Goal: Contribute content: Contribute content

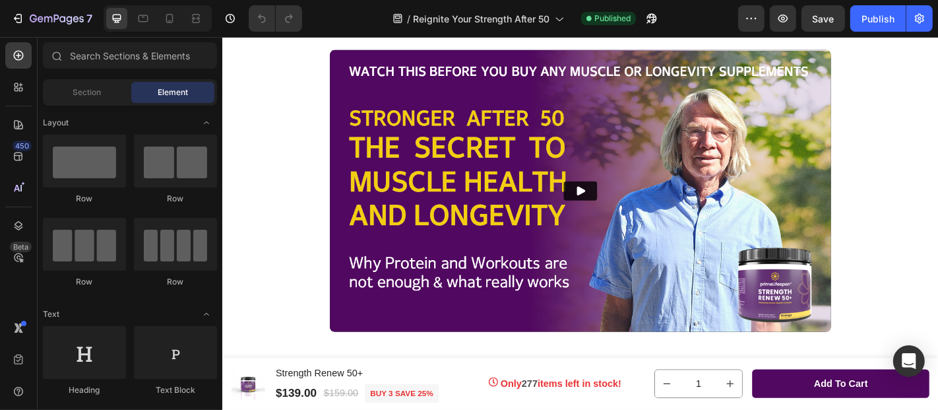
scroll to position [669, 0]
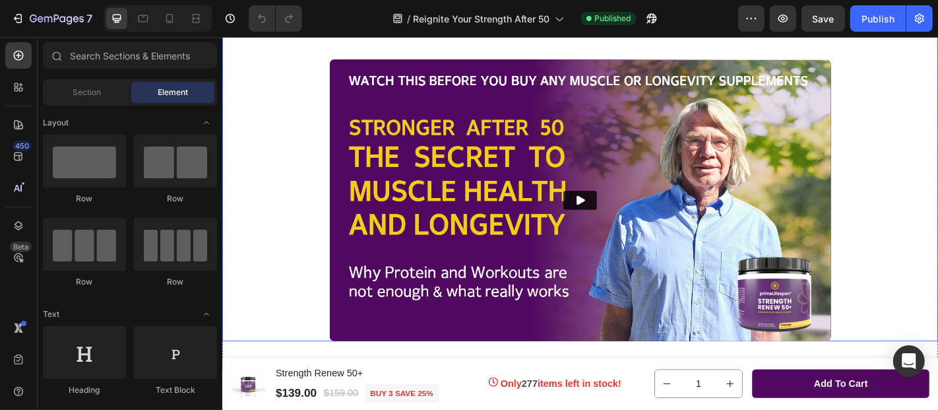
click at [339, 137] on div "Make sure Your Sound is turned On! Heading Make sure your Sound is turned on! T…" at bounding box center [617, 192] width 791 height 361
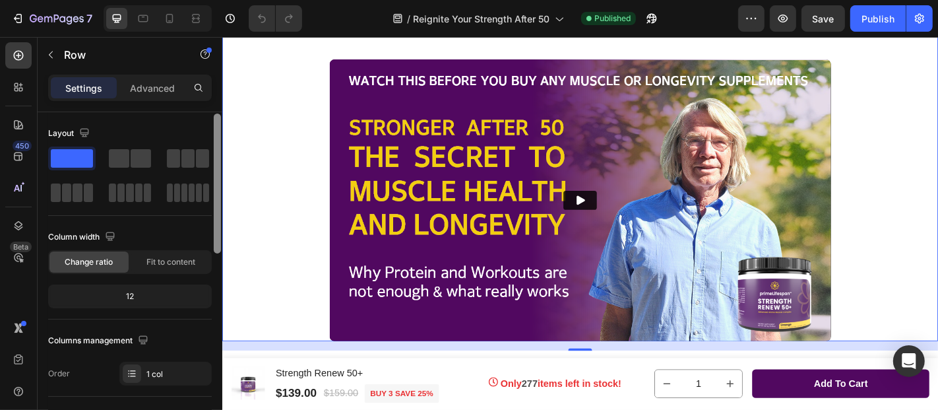
scroll to position [1, 0]
drag, startPoint x: 442, startPoint y: 183, endPoint x: 226, endPoint y: 195, distance: 216.7
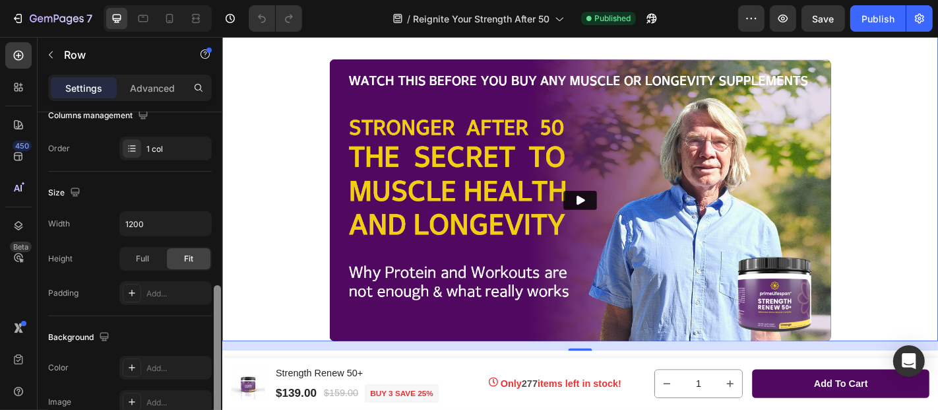
drag, startPoint x: 217, startPoint y: 175, endPoint x: 209, endPoint y: 203, distance: 29.4
click at [209, 203] on div "Layout Column width Change ratio Fit to content 12 Columns management Order 1 c…" at bounding box center [130, 279] width 185 height 335
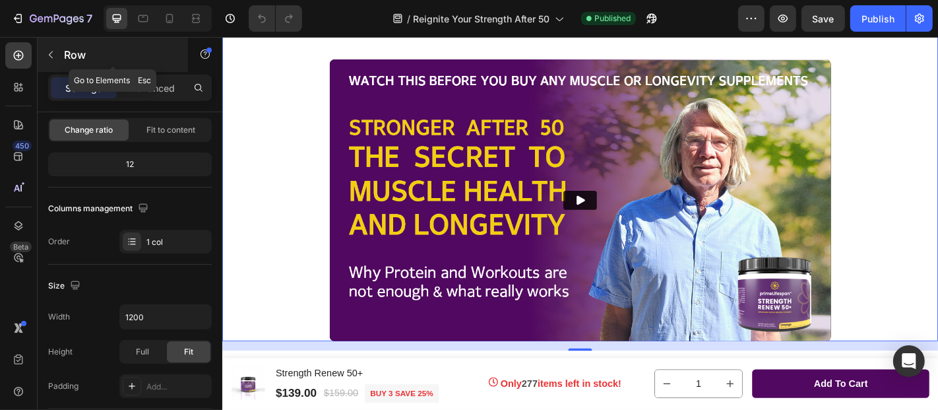
click at [46, 49] on icon "button" at bounding box center [51, 54] width 11 height 11
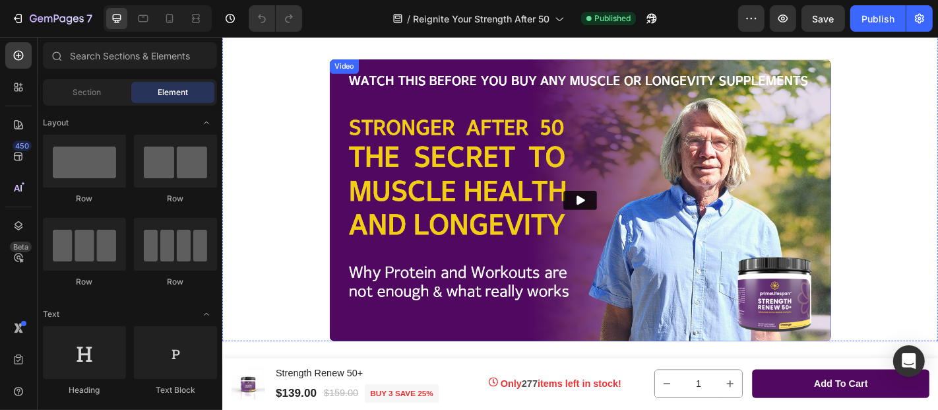
click at [343, 191] on img at bounding box center [617, 217] width 554 height 312
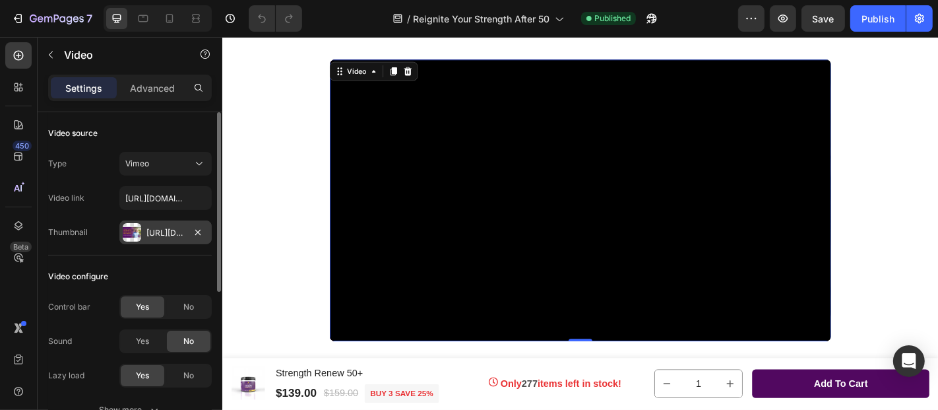
click at [135, 227] on div at bounding box center [132, 232] width 18 height 18
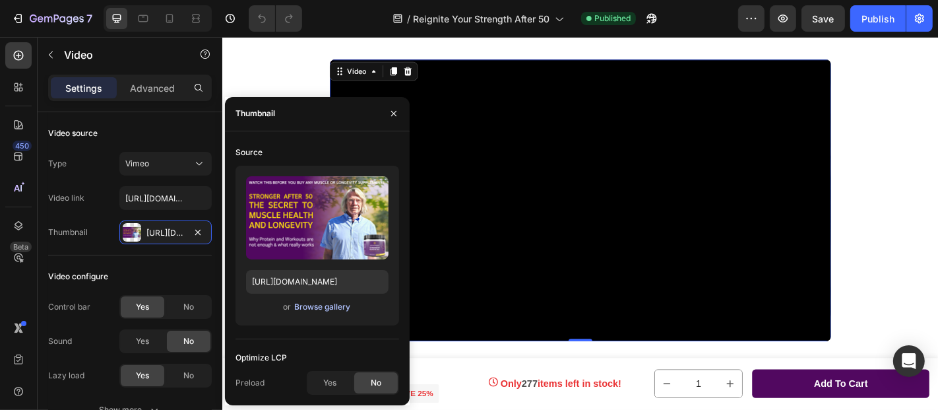
click at [318, 302] on div "Browse gallery" at bounding box center [322, 307] width 56 height 12
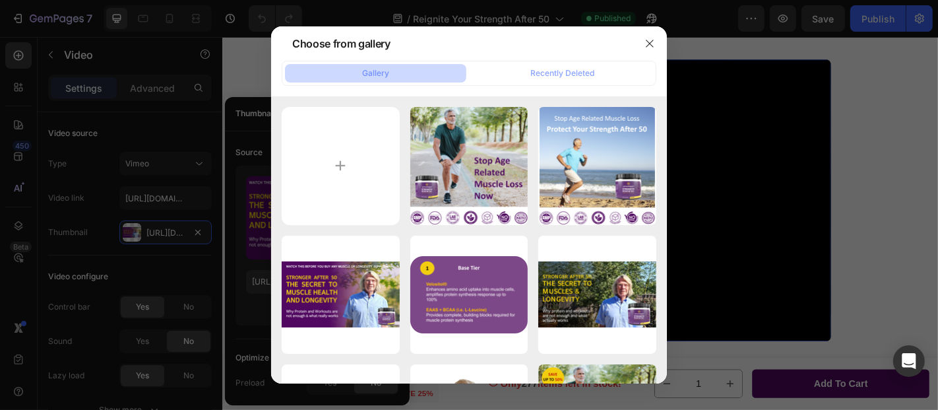
click at [367, 70] on div "Gallery" at bounding box center [375, 73] width 27 height 12
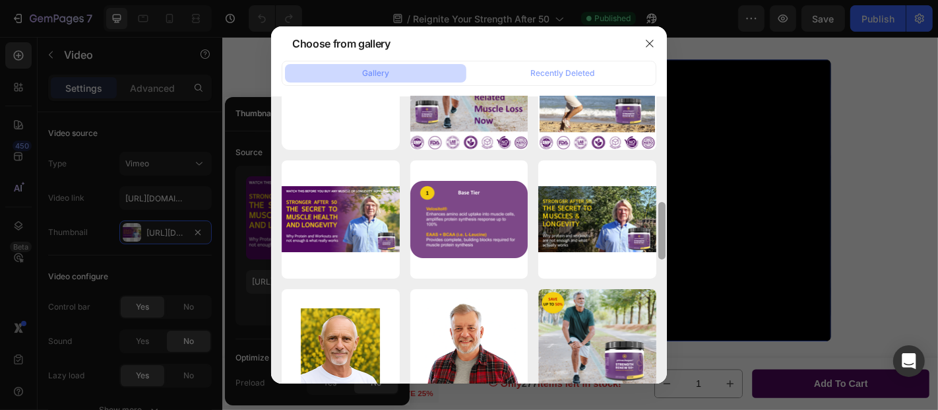
scroll to position [0, 0]
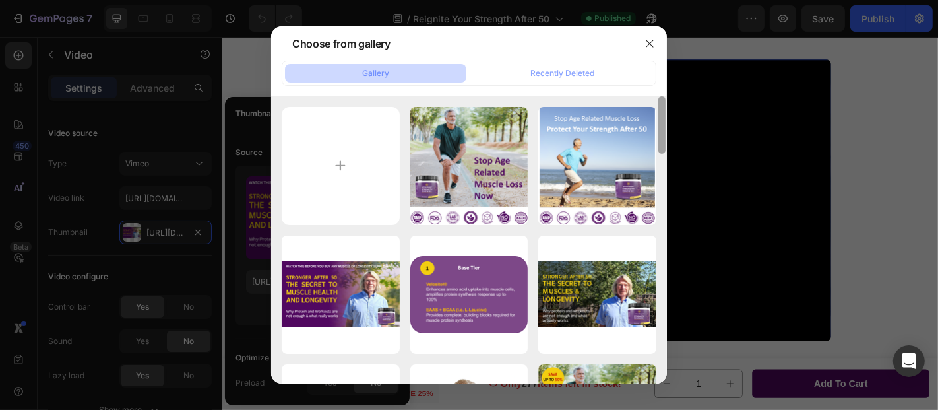
drag, startPoint x: 662, startPoint y: 171, endPoint x: 665, endPoint y: 110, distance: 61.5
click at [665, 110] on div at bounding box center [662, 239] width 10 height 287
click at [646, 47] on icon "button" at bounding box center [649, 43] width 11 height 11
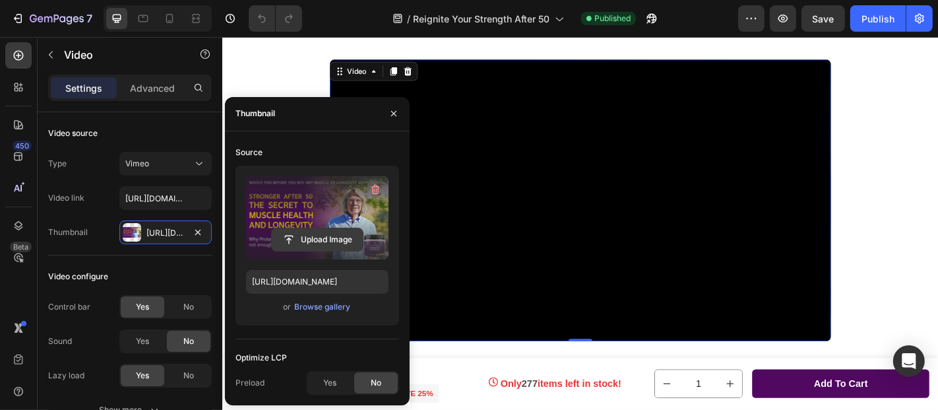
click at [317, 243] on input "file" at bounding box center [317, 239] width 91 height 22
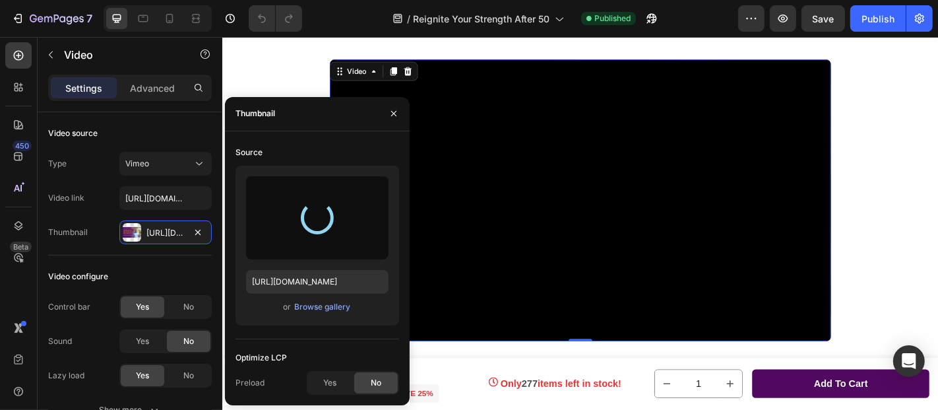
type input "https://cdn.shopify.com/s/files/1/0688/6909/5476/files/gempages_562731699910214…"
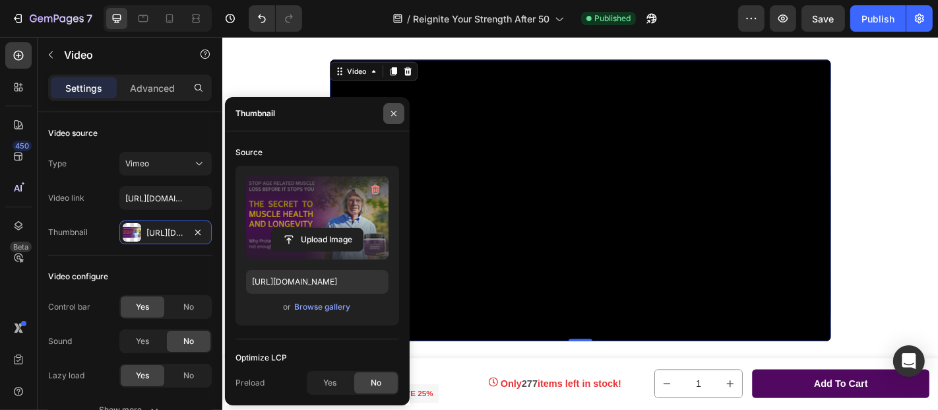
click at [391, 115] on icon "button" at bounding box center [393, 113] width 11 height 11
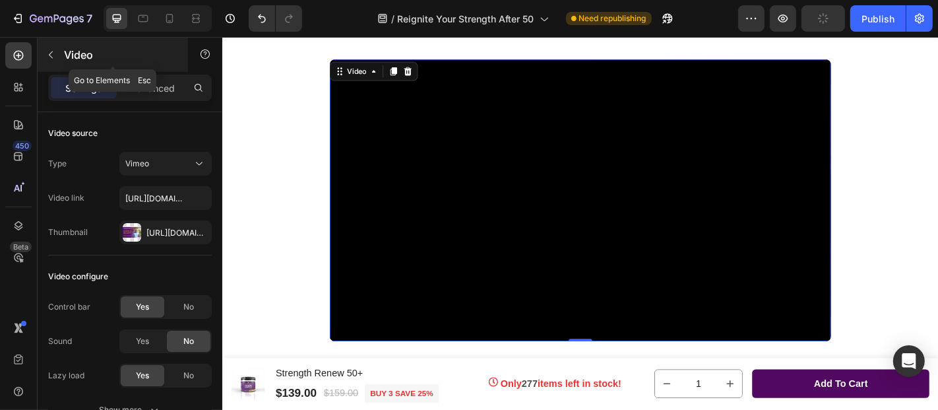
click at [51, 54] on icon "button" at bounding box center [51, 54] width 11 height 11
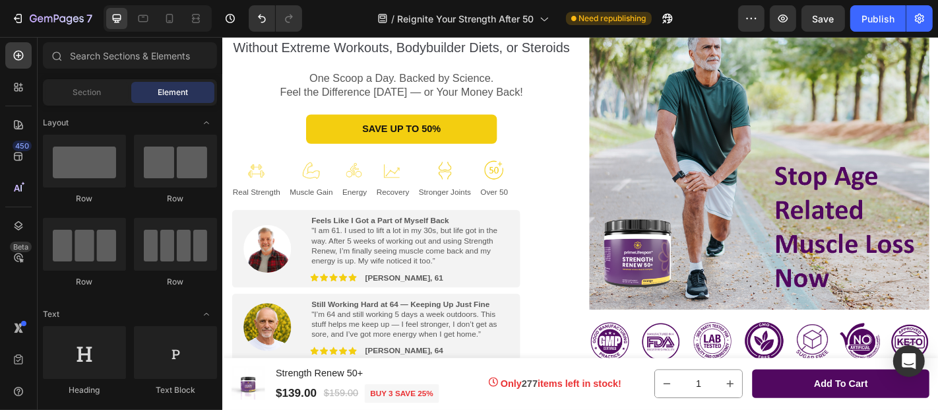
scroll to position [216, 0]
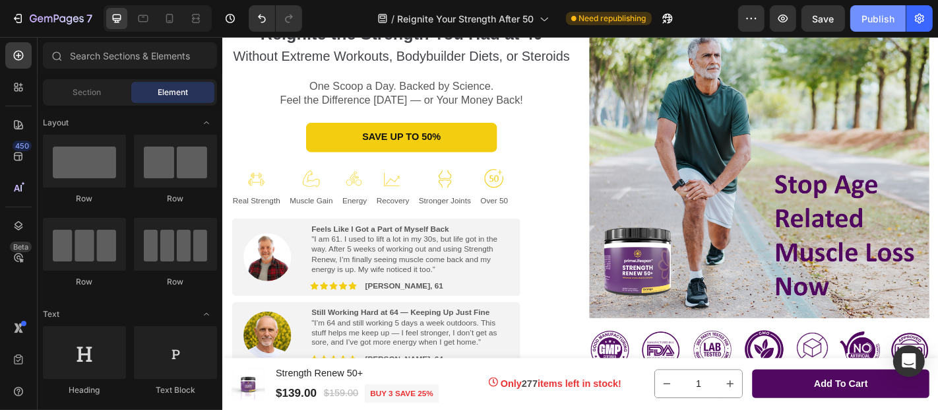
click at [882, 15] on div "Publish" at bounding box center [877, 19] width 33 height 14
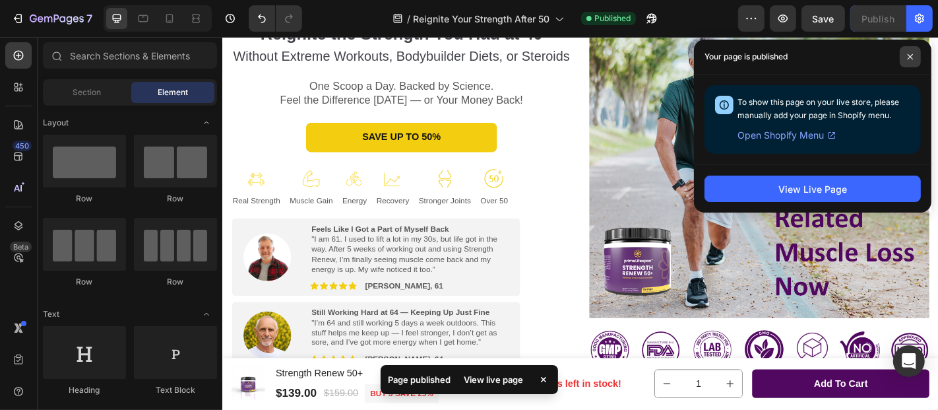
click at [911, 55] on icon at bounding box center [910, 56] width 5 height 5
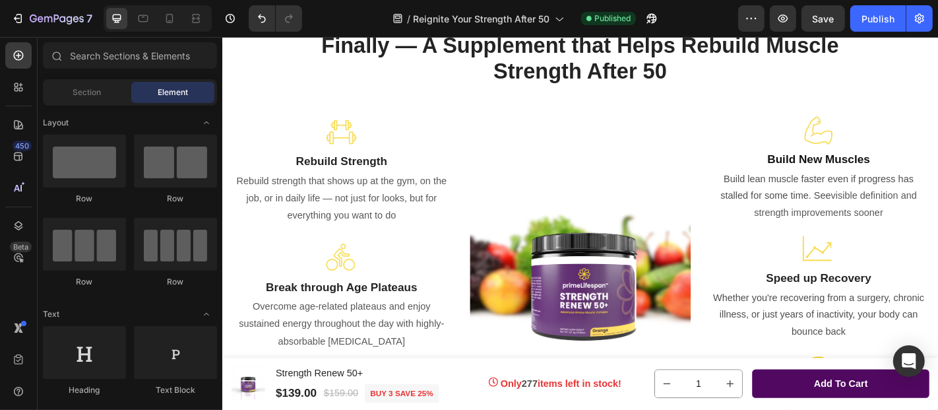
scroll to position [1449, 0]
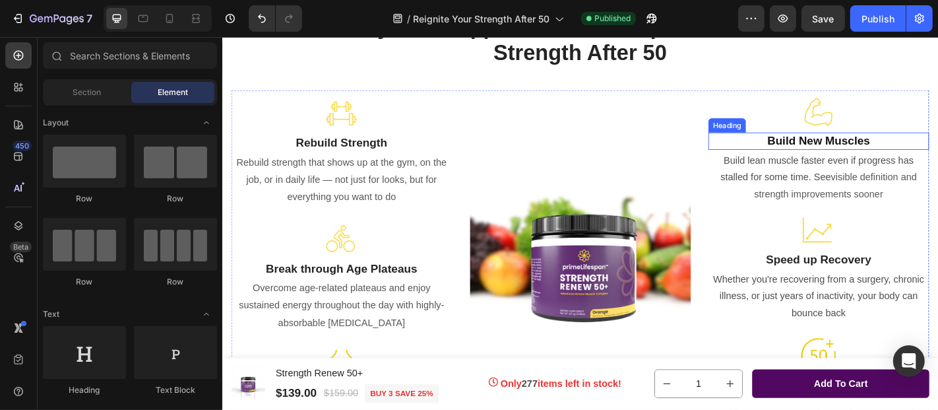
click at [863, 150] on strong "Build New Muscles" at bounding box center [880, 151] width 113 height 14
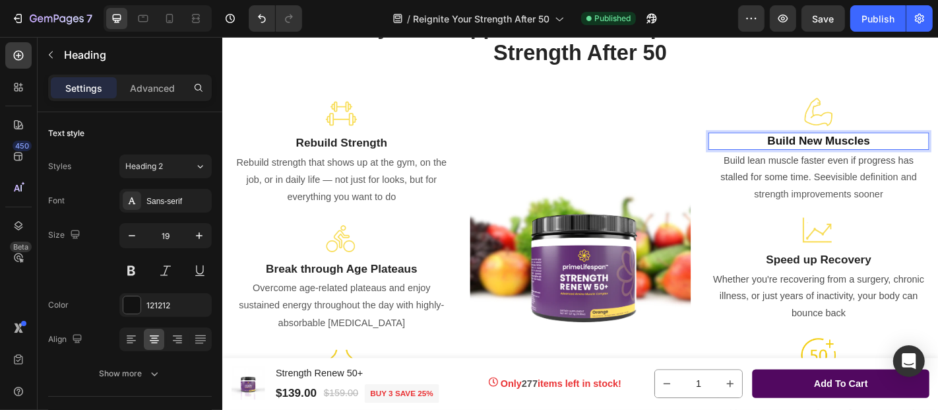
click at [870, 154] on strong "Build New Muscles" at bounding box center [880, 151] width 113 height 14
click at [875, 154] on strong "Build New Muscles" at bounding box center [880, 151] width 113 height 14
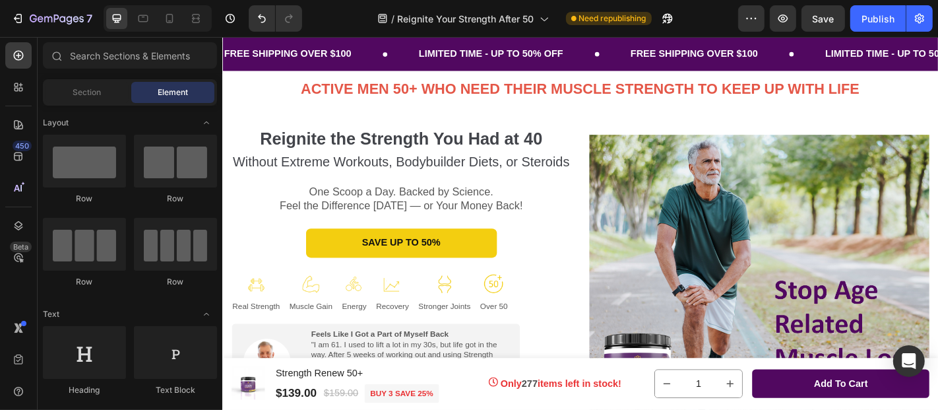
scroll to position [38, 0]
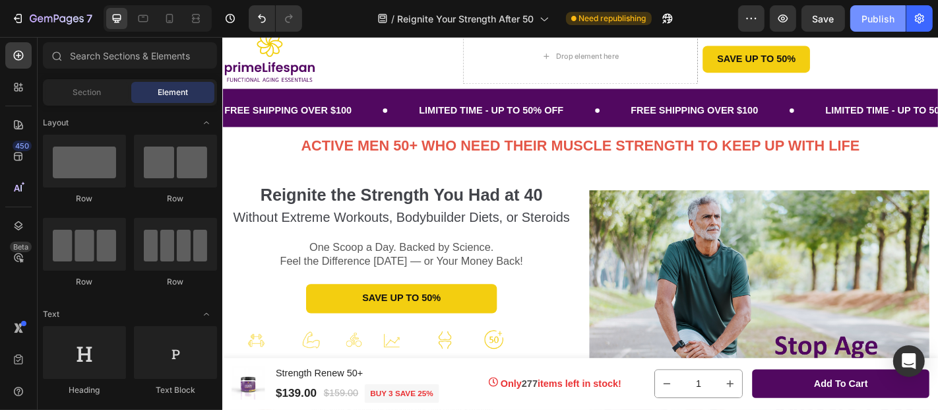
click at [883, 17] on div "Publish" at bounding box center [877, 19] width 33 height 14
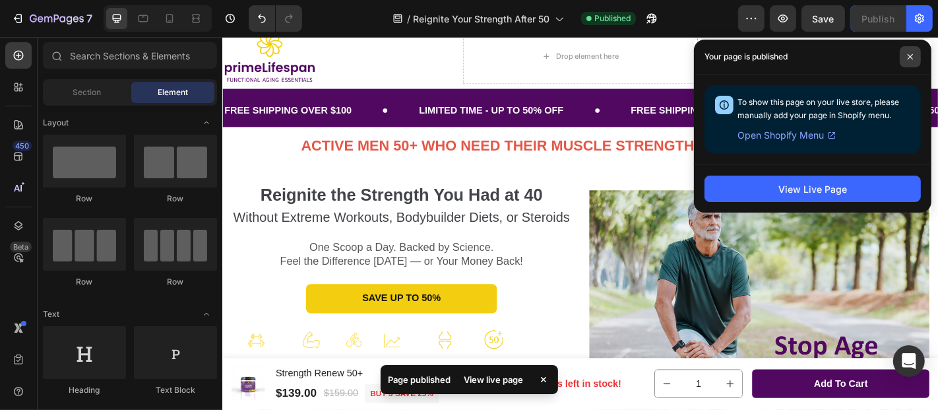
click at [909, 55] on icon at bounding box center [910, 56] width 7 height 7
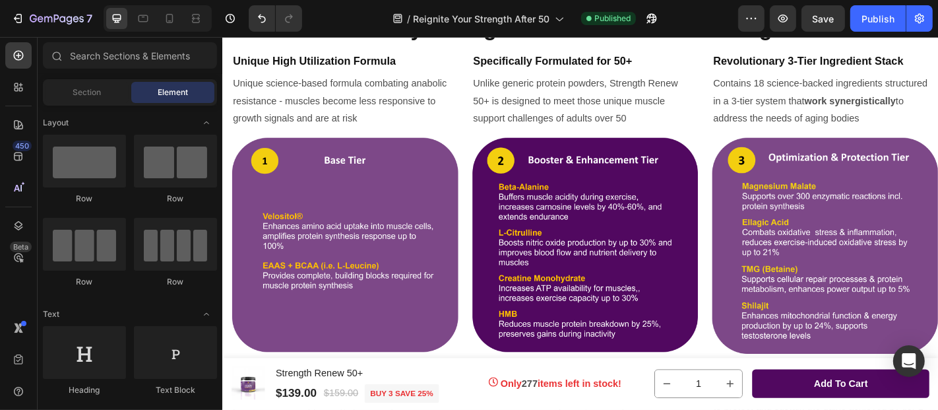
scroll to position [2230, 0]
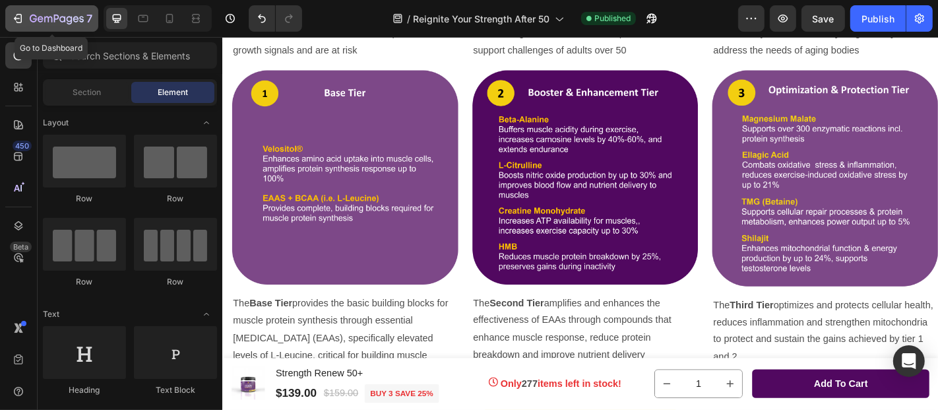
click at [14, 14] on icon "button" at bounding box center [17, 18] width 13 height 13
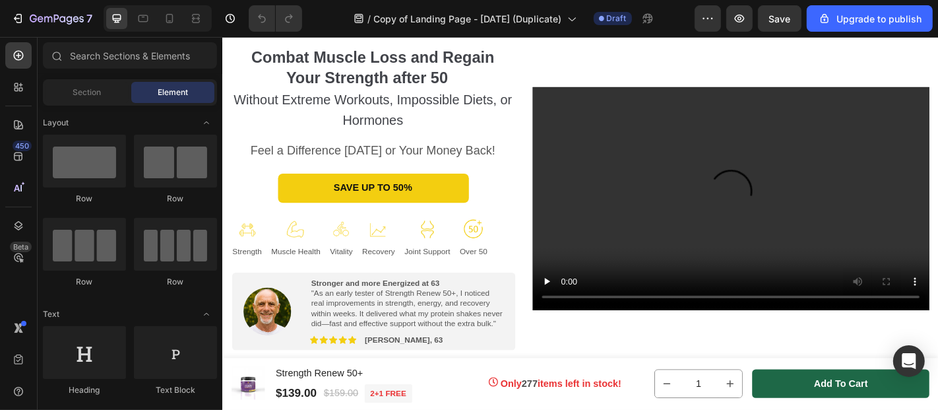
scroll to position [241, 0]
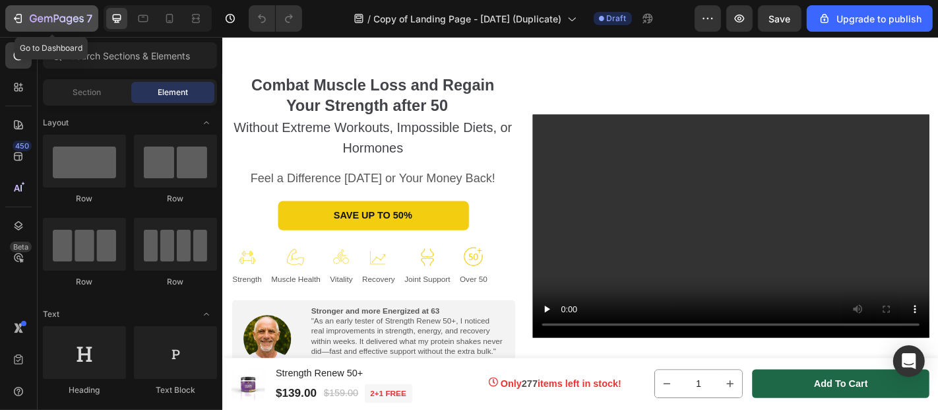
click at [16, 18] on icon "button" at bounding box center [17, 18] width 6 height 4
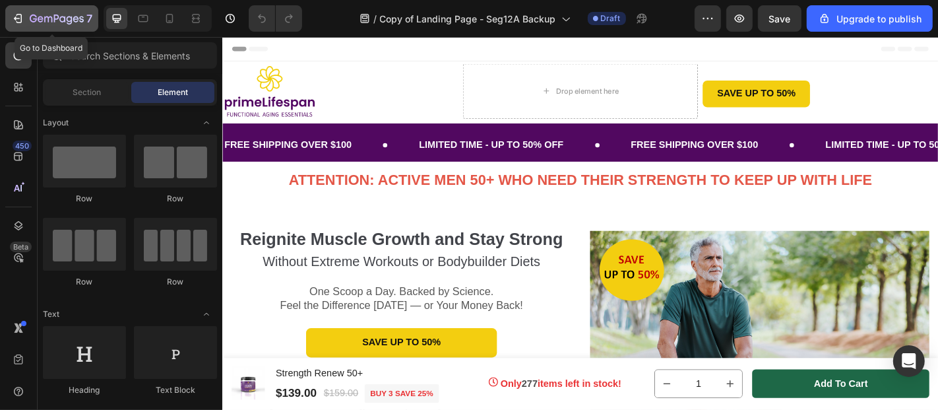
click at [16, 14] on icon "button" at bounding box center [19, 18] width 6 height 9
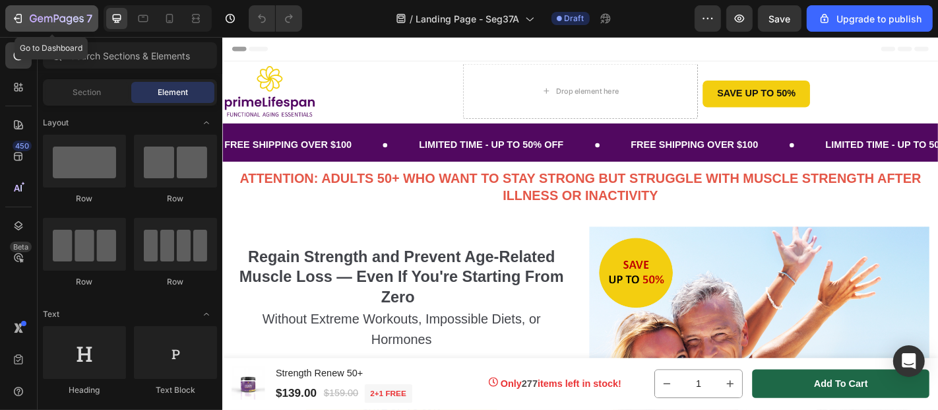
click at [15, 17] on icon "button" at bounding box center [17, 18] width 6 height 4
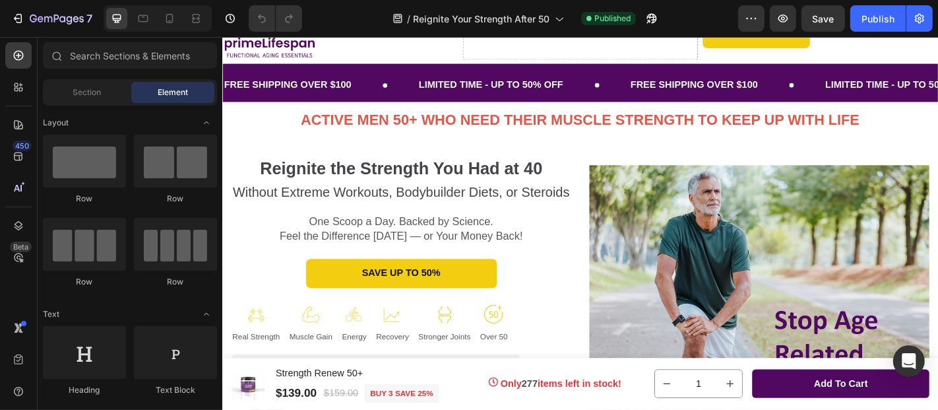
scroll to position [45, 0]
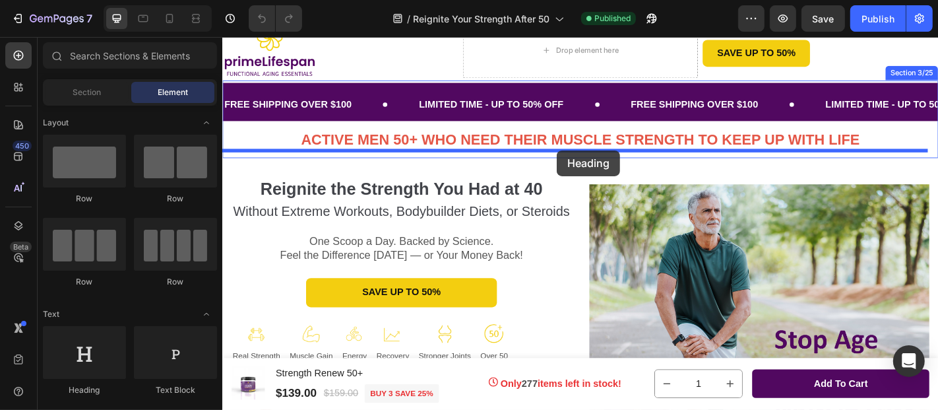
drag, startPoint x: 305, startPoint y: 393, endPoint x: 592, endPoint y: 162, distance: 368.1
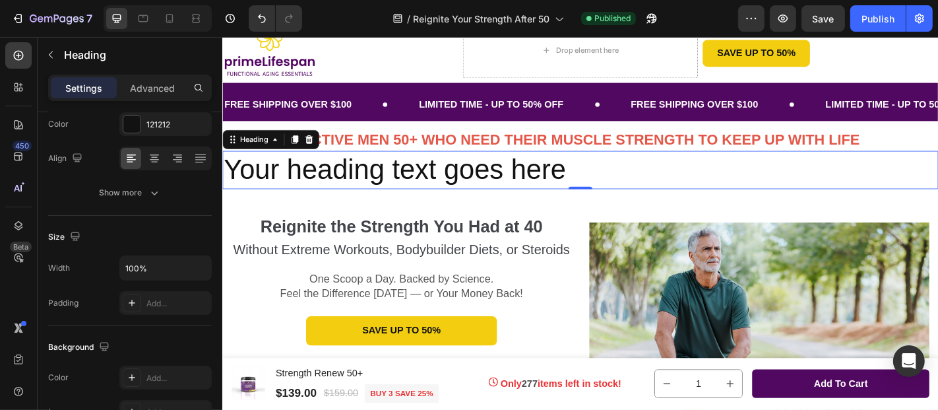
scroll to position [0, 0]
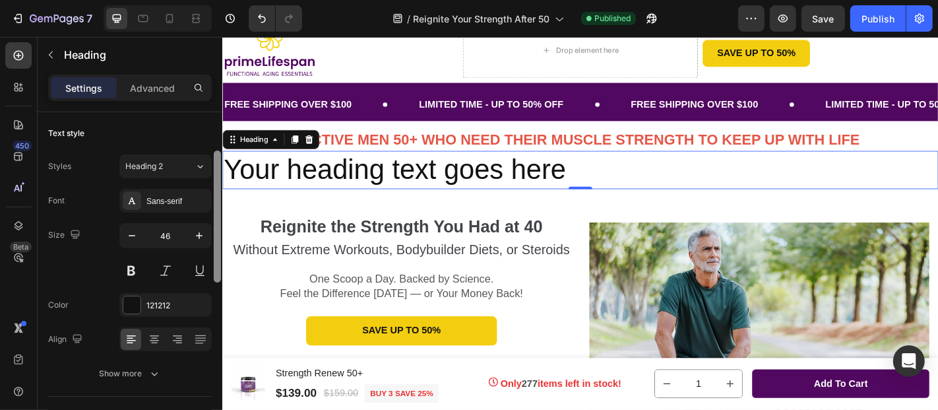
drag, startPoint x: 219, startPoint y: 224, endPoint x: 191, endPoint y: 185, distance: 48.2
click at [191, 185] on div "Text style Styles Heading 2 Font Sans-serif Size 46 Color 121212 Align Show mor…" at bounding box center [130, 279] width 185 height 335
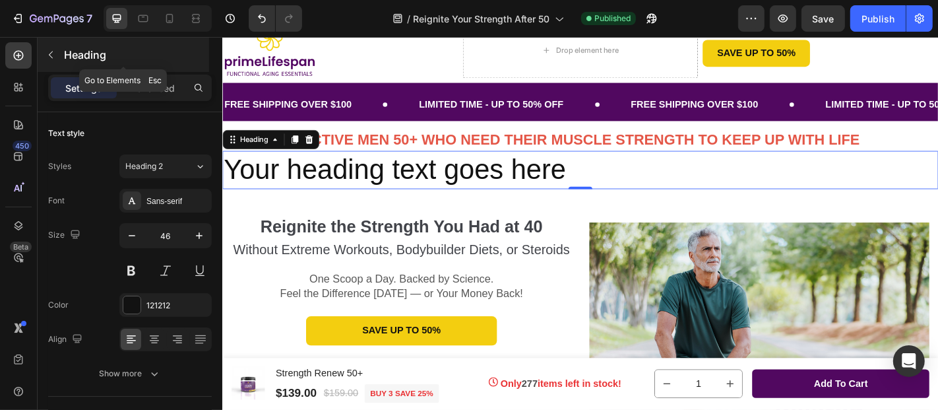
click at [48, 53] on icon "button" at bounding box center [51, 54] width 11 height 11
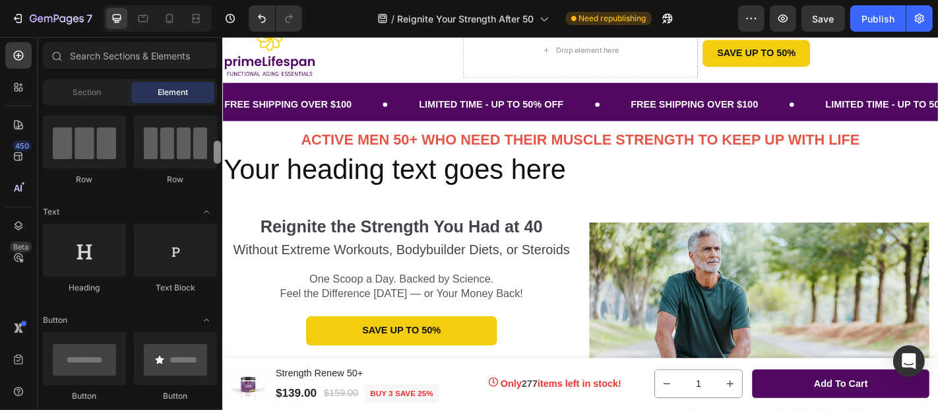
scroll to position [85, 0]
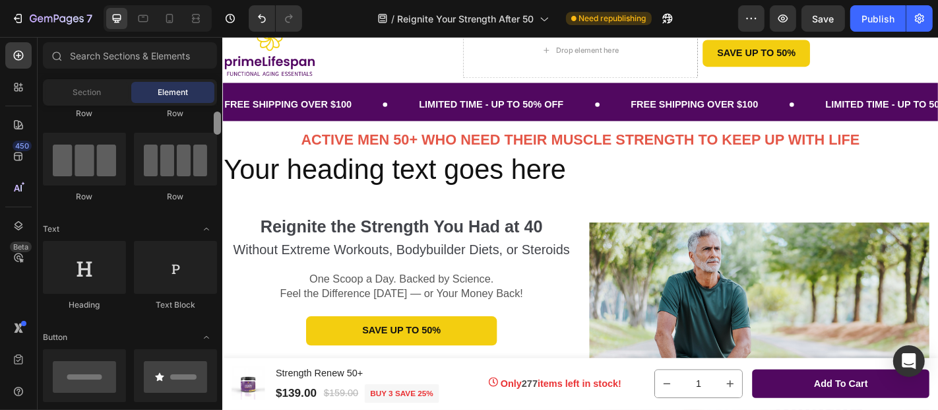
drag, startPoint x: 215, startPoint y: 117, endPoint x: 218, endPoint y: 125, distance: 8.0
click at [218, 125] on div at bounding box center [217, 122] width 7 height 23
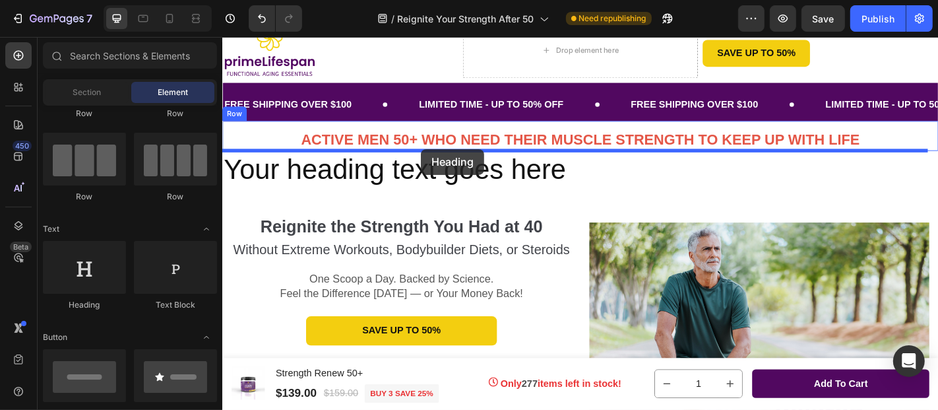
drag, startPoint x: 310, startPoint y: 314, endPoint x: 441, endPoint y: 160, distance: 202.1
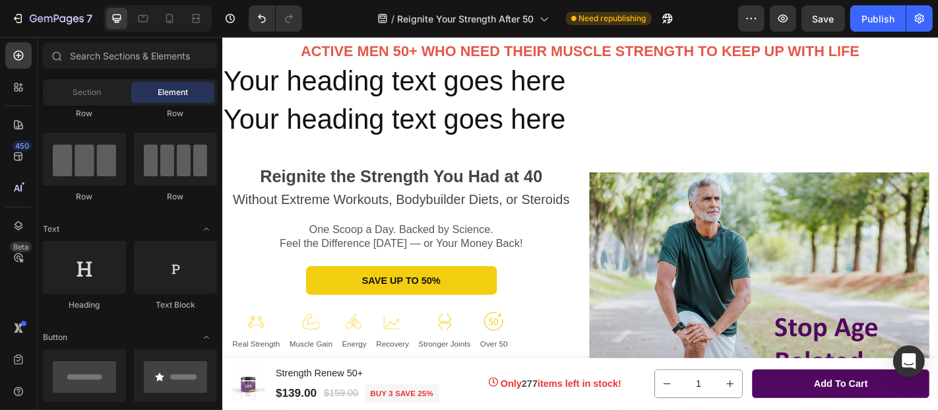
scroll to position [60, 0]
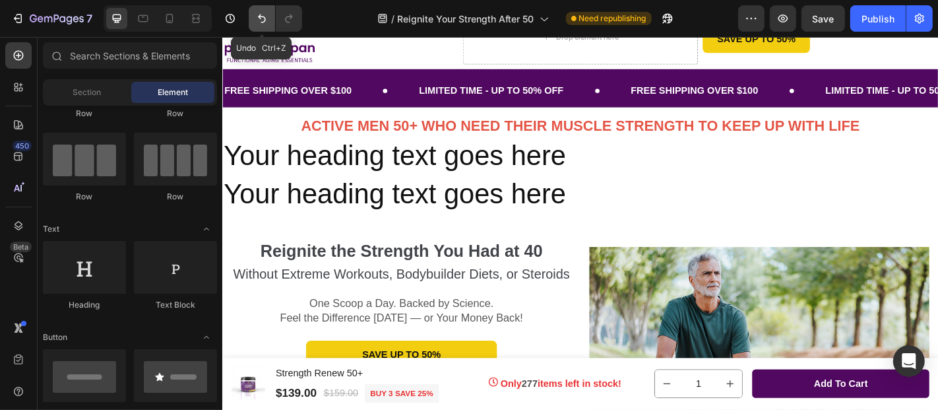
click at [260, 20] on icon "Undo/Redo" at bounding box center [261, 18] width 13 height 13
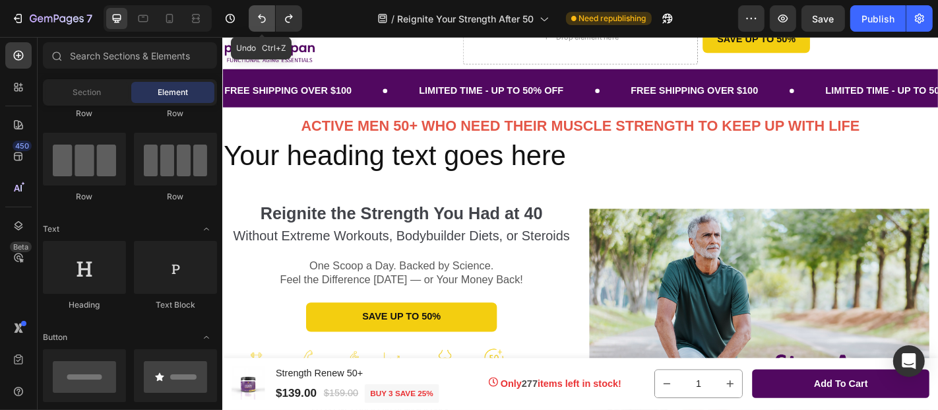
click at [259, 20] on icon "Undo/Redo" at bounding box center [261, 18] width 13 height 13
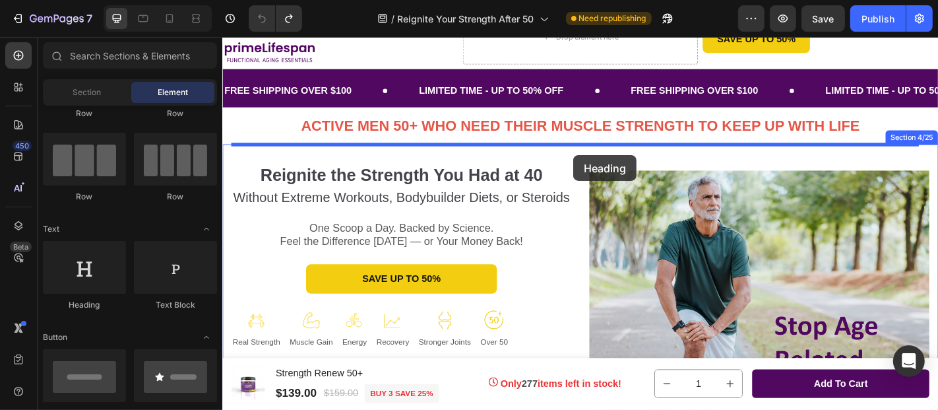
drag, startPoint x: 311, startPoint y: 316, endPoint x: 609, endPoint y: 167, distance: 333.9
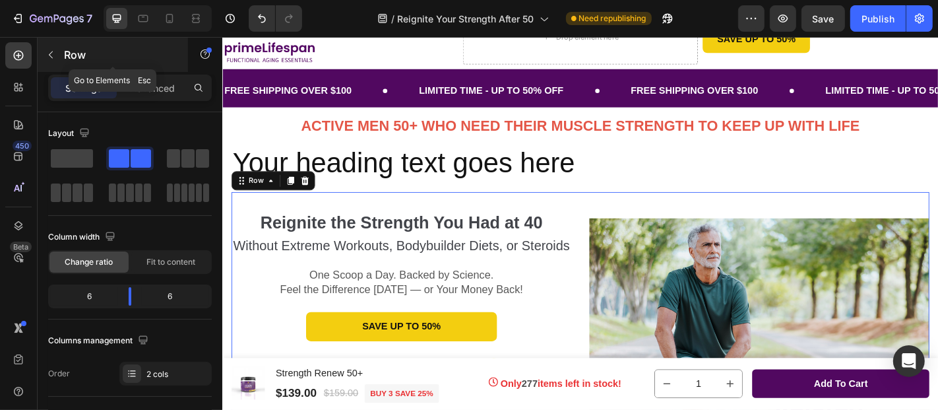
click at [51, 55] on icon "button" at bounding box center [51, 54] width 11 height 11
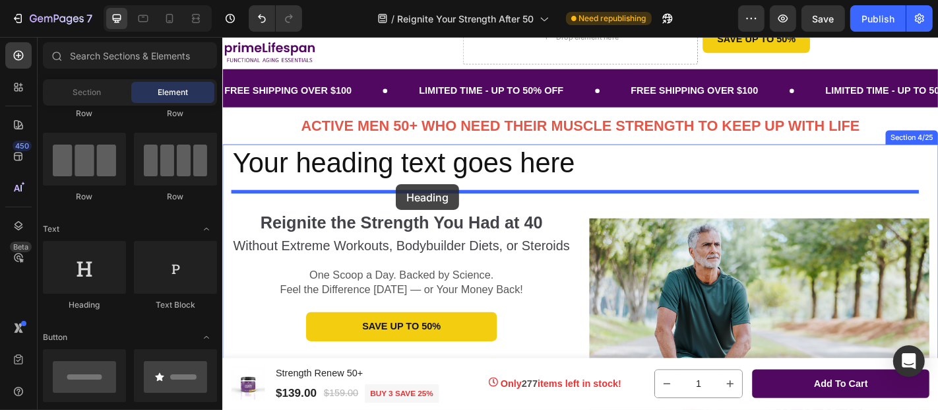
drag, startPoint x: 310, startPoint y: 315, endPoint x: 414, endPoint y: 199, distance: 155.1
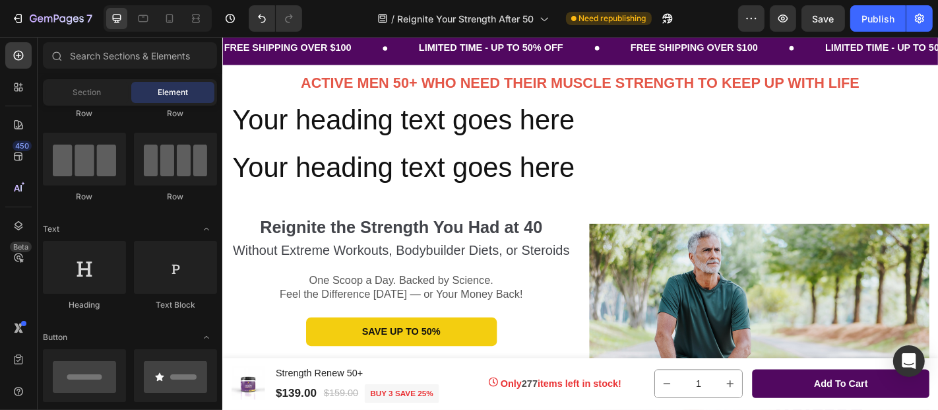
scroll to position [86, 0]
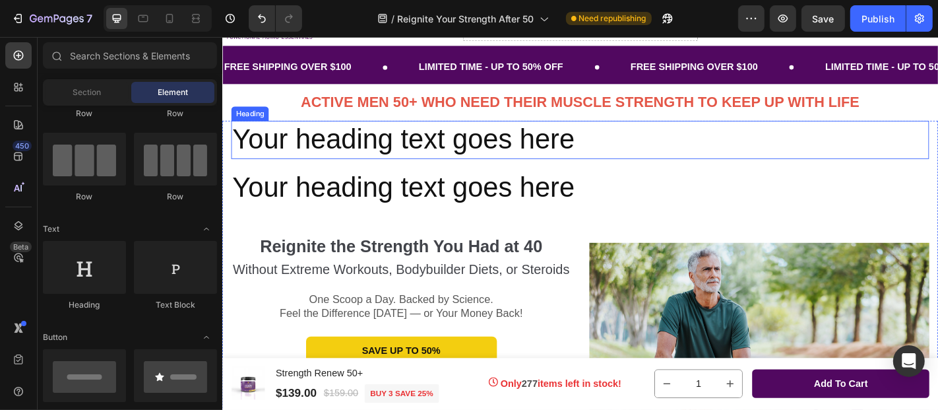
click at [607, 157] on h2 "Your heading text goes here" at bounding box center [617, 150] width 772 height 42
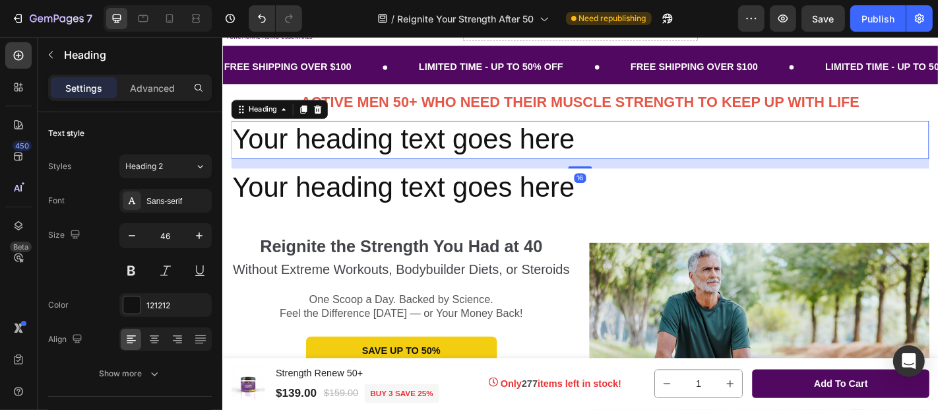
click at [607, 157] on h2 "Your heading text goes here" at bounding box center [617, 150] width 772 height 42
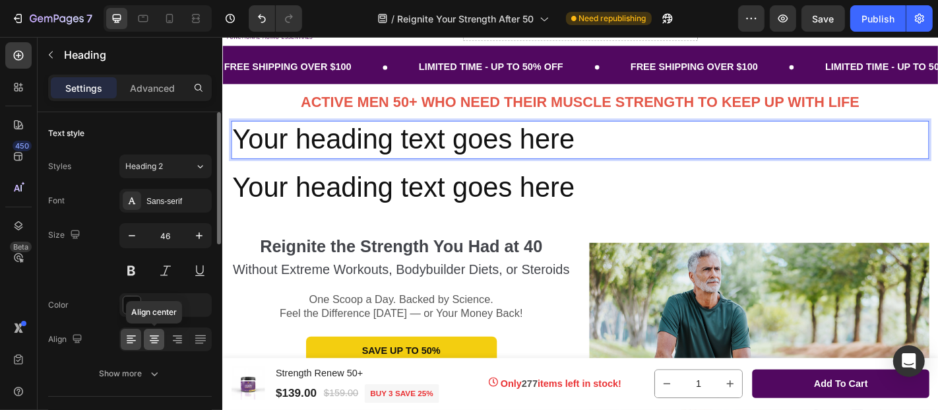
click at [152, 338] on icon at bounding box center [154, 338] width 7 height 1
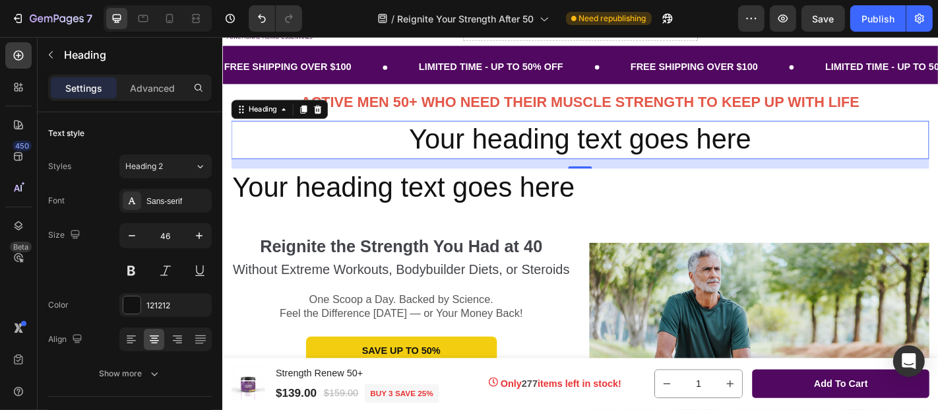
click at [477, 146] on p "Your heading text goes here" at bounding box center [617, 151] width 769 height 40
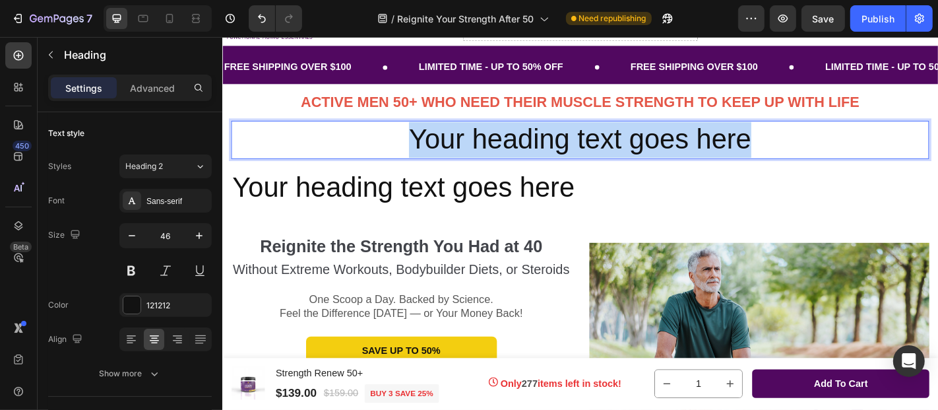
drag, startPoint x: 430, startPoint y: 144, endPoint x: 795, endPoint y: 148, distance: 365.4
click at [795, 148] on p "Your heading text goes here" at bounding box center [617, 151] width 769 height 40
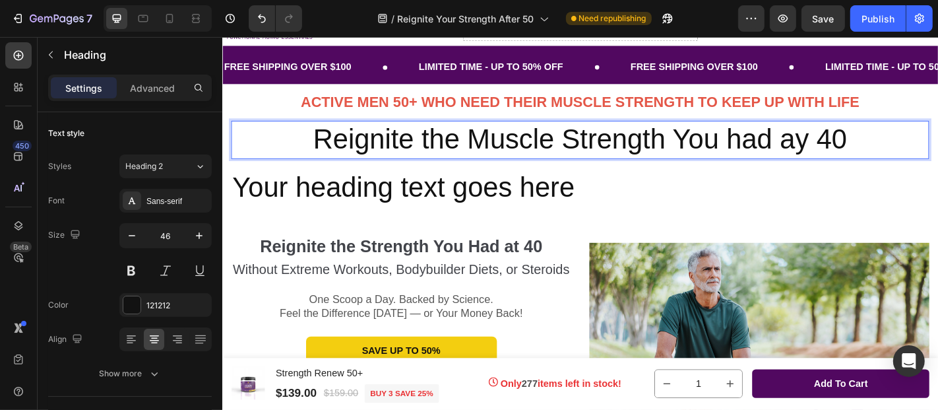
click at [862, 152] on p "Reignite the Muscle Strength You had ay 40" at bounding box center [617, 151] width 769 height 40
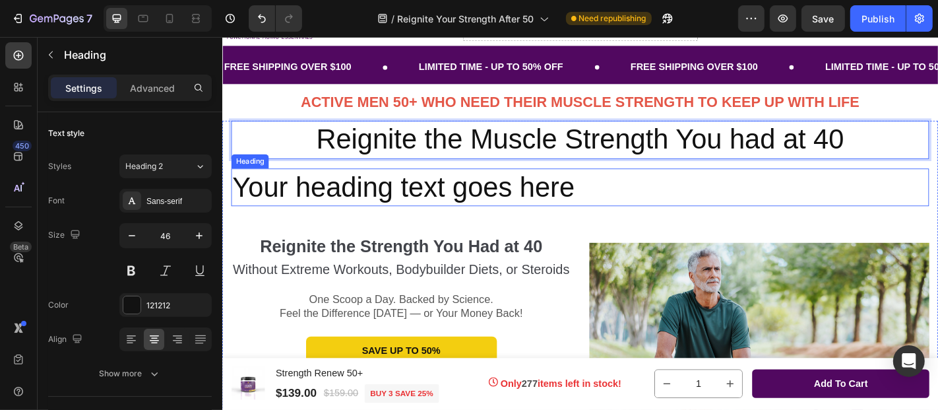
click at [379, 204] on h2 "Your heading text goes here" at bounding box center [617, 203] width 772 height 42
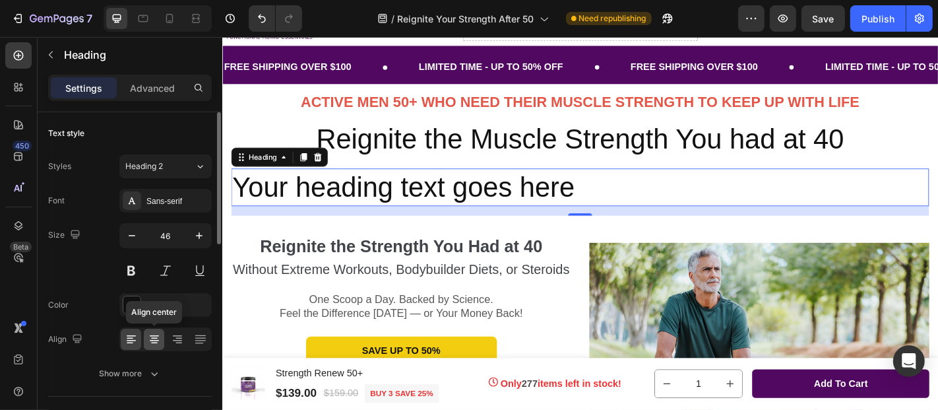
click at [156, 338] on icon at bounding box center [154, 338] width 13 height 13
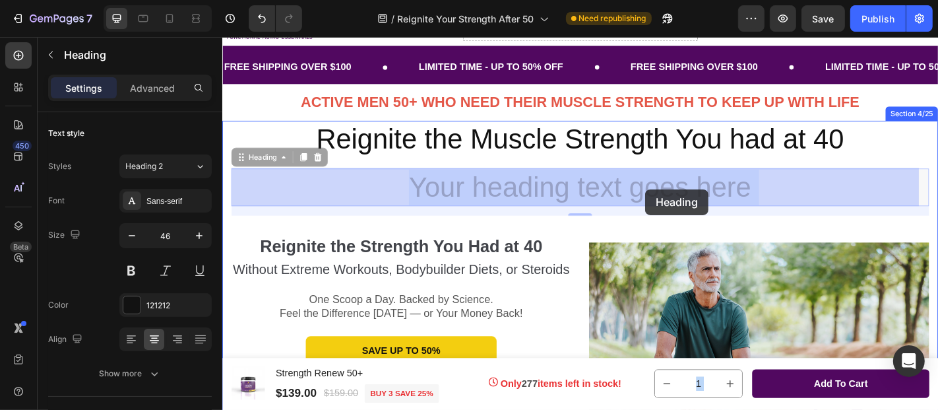
drag, startPoint x: 430, startPoint y: 207, endPoint x: 689, endPoint y: 204, distance: 259.2
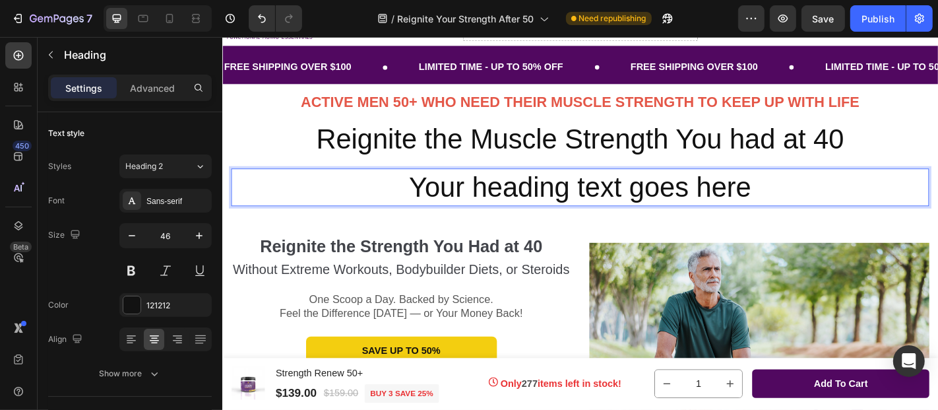
click at [795, 208] on p "Your heading text goes here" at bounding box center [617, 203] width 769 height 40
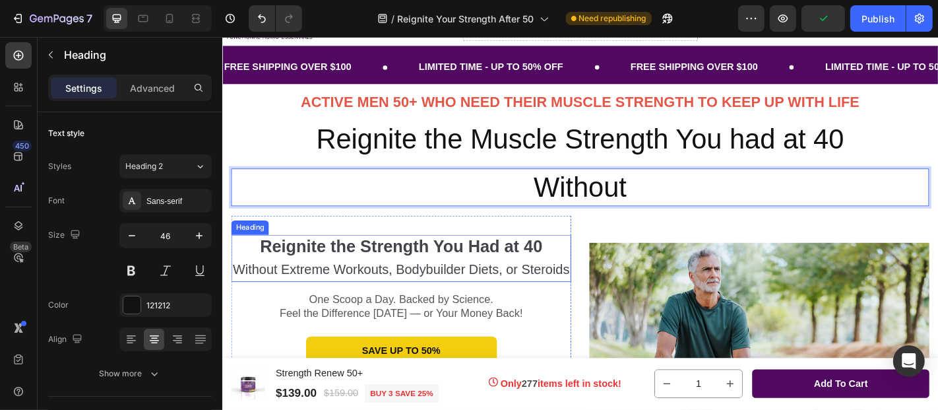
click at [451, 265] on strong "Reignite the Strength You Had at 40" at bounding box center [419, 268] width 312 height 20
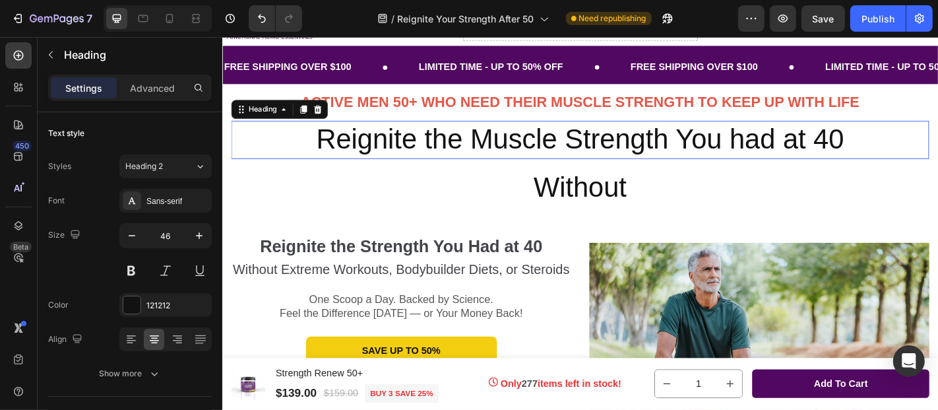
click at [370, 156] on p "Reignite the Muscle Strength You had at 40" at bounding box center [617, 151] width 769 height 40
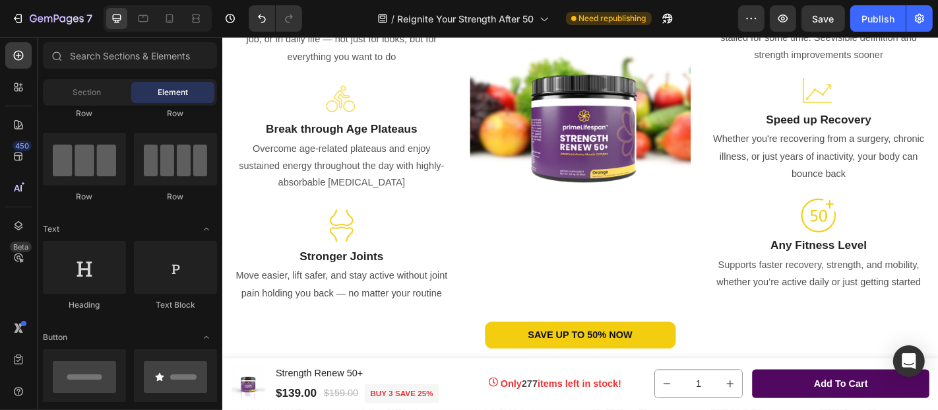
scroll to position [2069, 0]
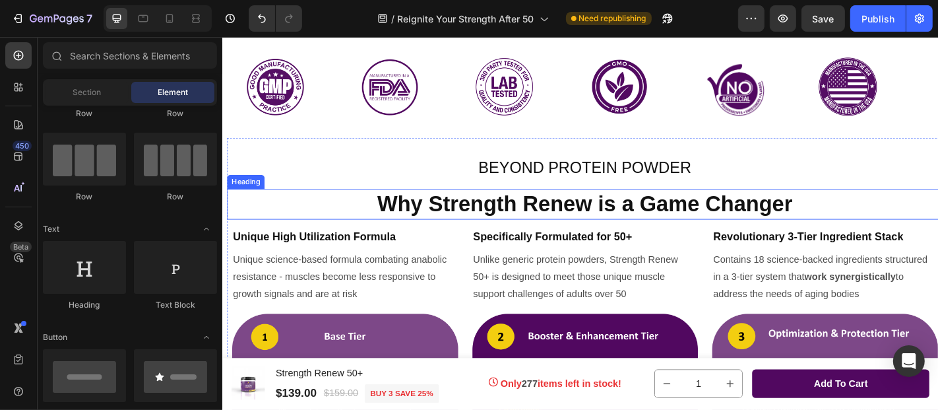
click at [644, 210] on strong "Why Strength Renew is a Game Changer" at bounding box center [622, 220] width 459 height 27
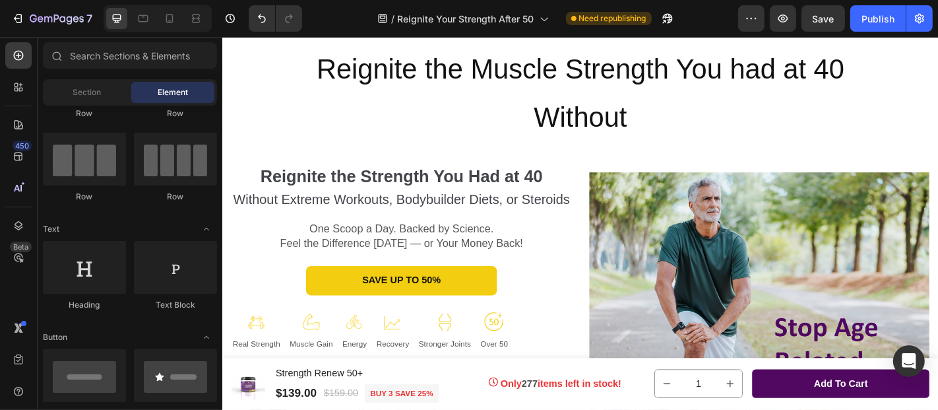
scroll to position [120, 0]
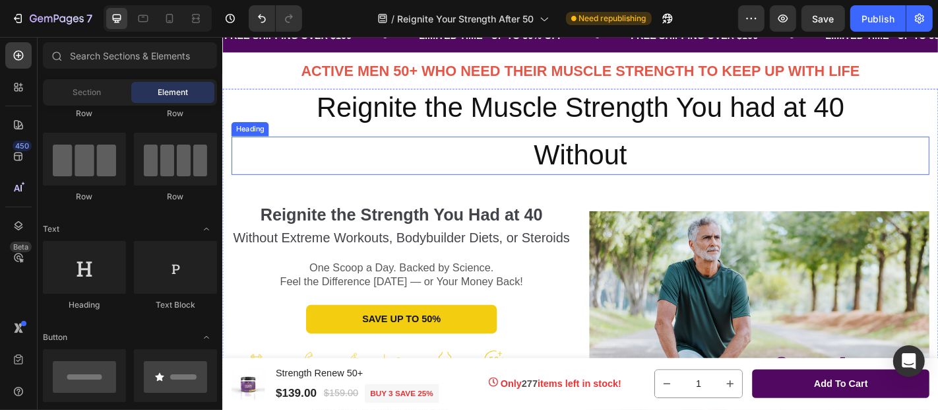
click at [658, 169] on h2 "Without" at bounding box center [617, 167] width 772 height 42
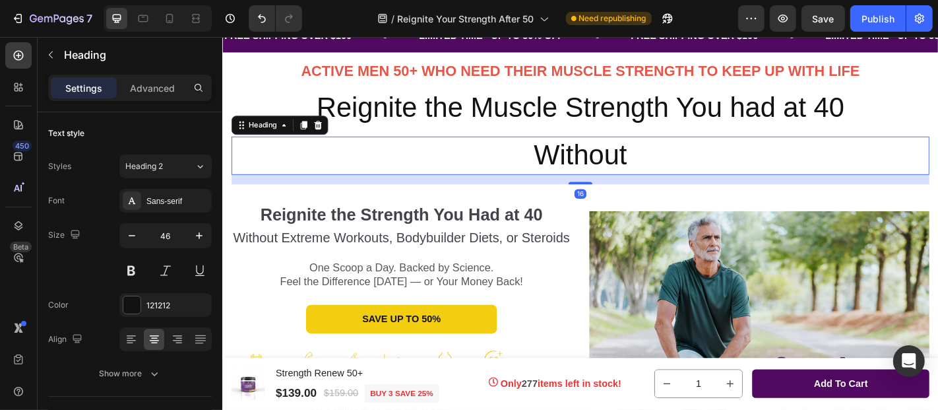
click at [658, 169] on h2 "Without" at bounding box center [617, 167] width 772 height 42
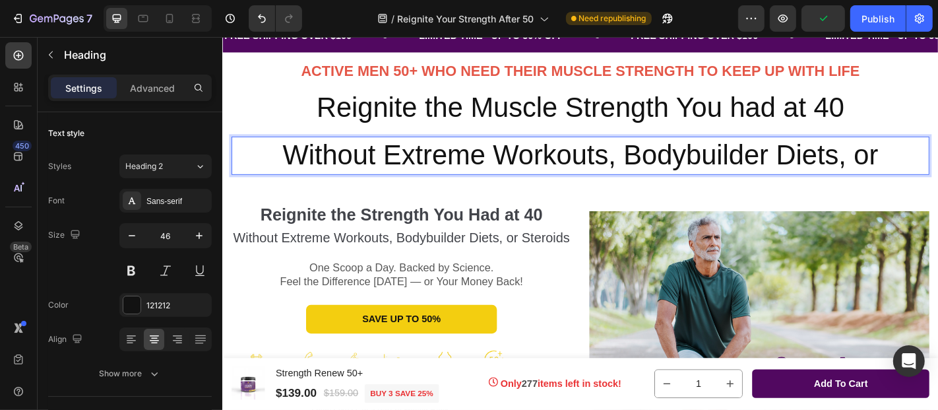
click at [815, 170] on p "Without Extreme Workouts, Bodybuilder Diets, or" at bounding box center [617, 168] width 769 height 40
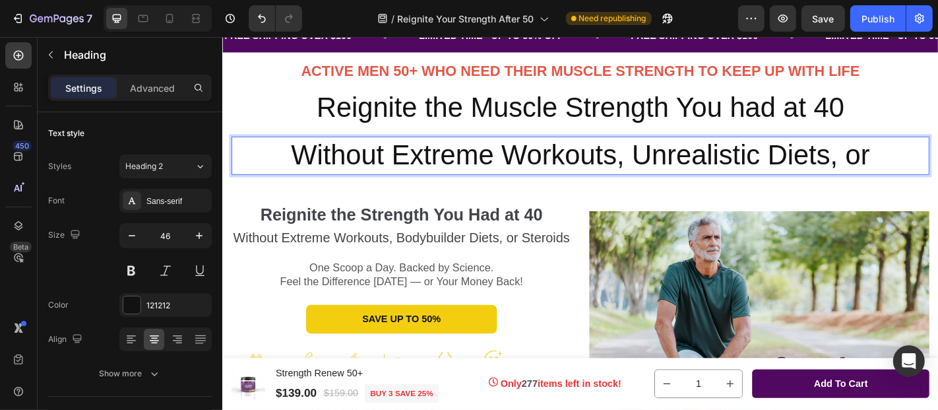
click at [937, 170] on p "Without Extreme Workouts, Unrealistic Diets, or" at bounding box center [617, 168] width 769 height 40
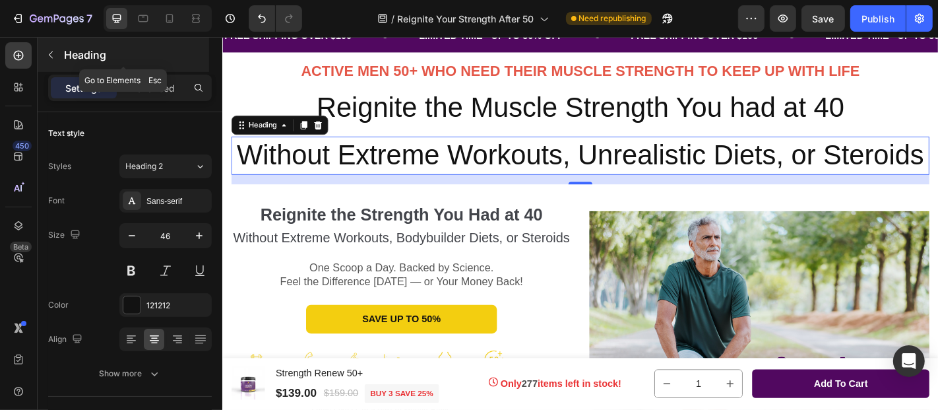
click at [50, 53] on icon "button" at bounding box center [51, 54] width 4 height 7
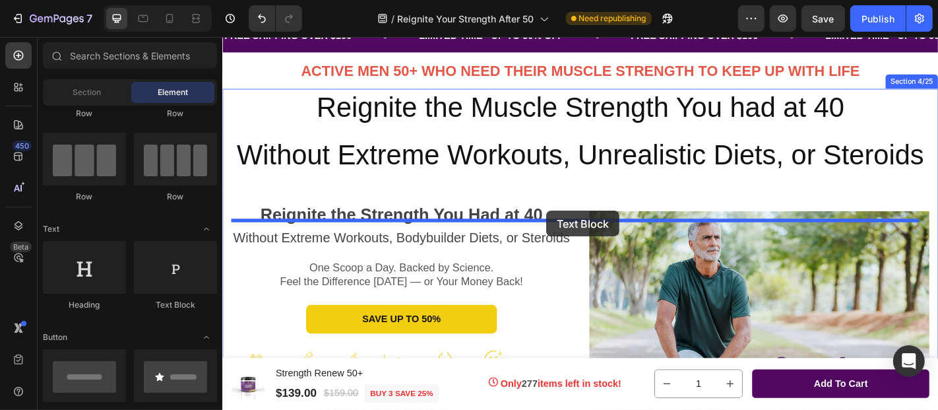
drag, startPoint x: 389, startPoint y: 320, endPoint x: 583, endPoint y: 226, distance: 215.3
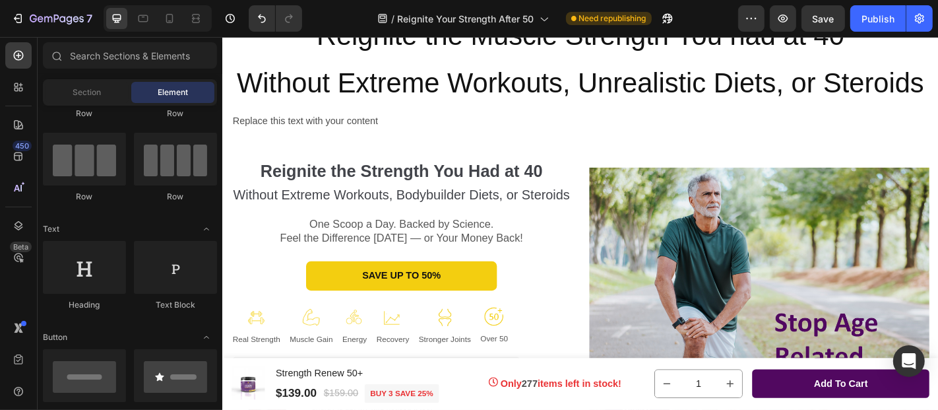
scroll to position [191, 0]
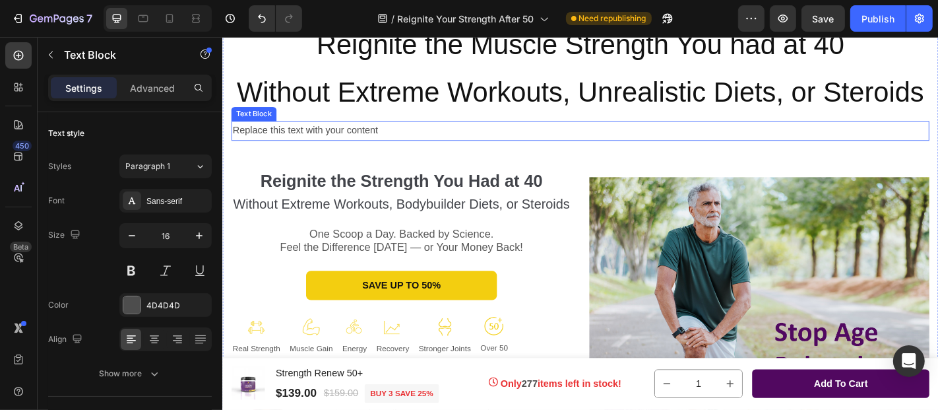
click at [390, 151] on div "Replace this text with your content" at bounding box center [617, 140] width 772 height 22
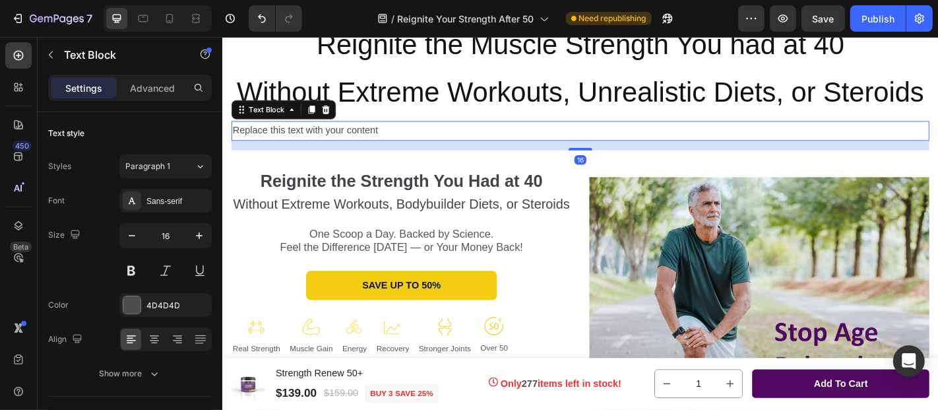
click at [404, 151] on div "Replace this text with your content" at bounding box center [617, 140] width 772 height 22
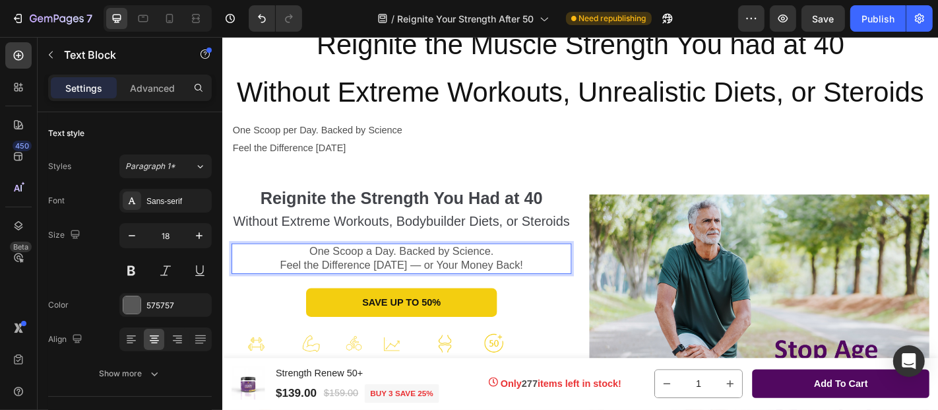
click at [449, 295] on span "Feel the Difference [DATE] — or Your Money Back!" at bounding box center [419, 288] width 269 height 13
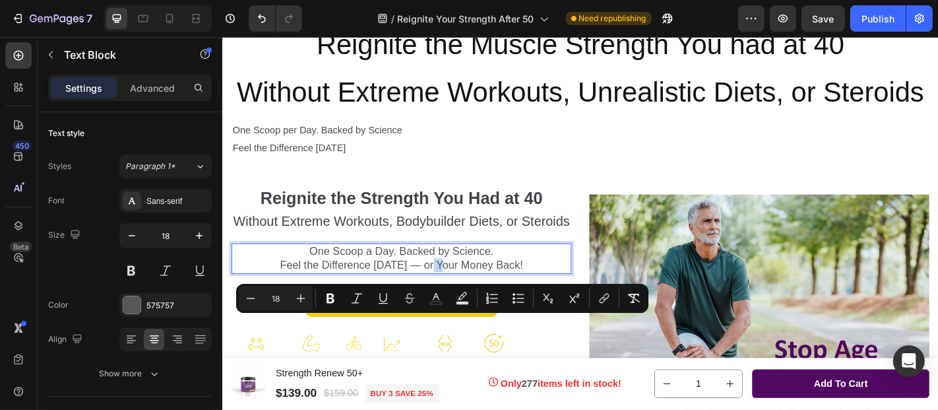
drag, startPoint x: 449, startPoint y: 352, endPoint x: 439, endPoint y: 353, distance: 10.6
click at [439, 295] on span "Feel the Difference [DATE] — or Your Money Back!" at bounding box center [419, 288] width 269 height 13
copy span "—"
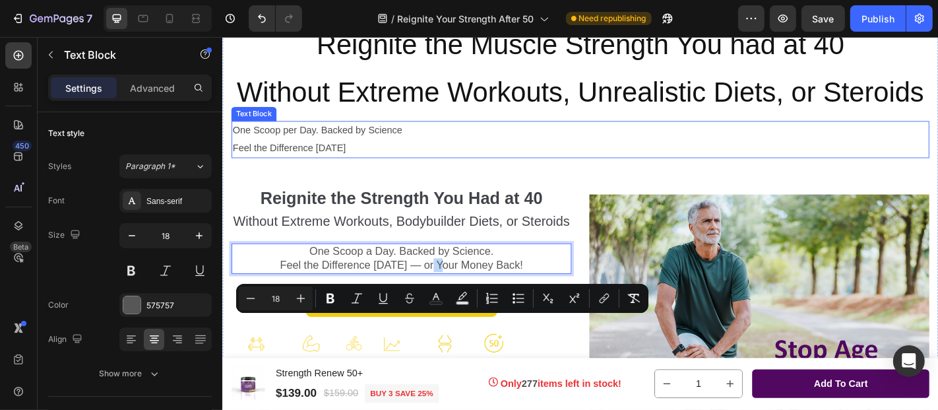
click at [388, 169] on p "Feel the Difference [DATE]" at bounding box center [617, 159] width 769 height 19
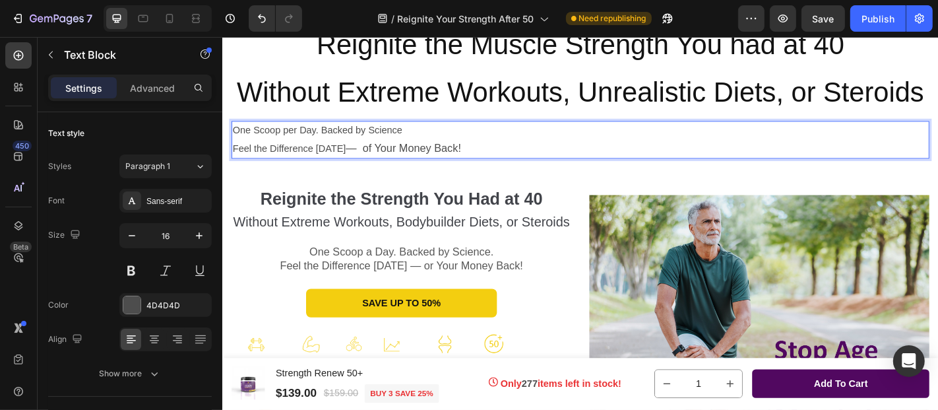
click at [359, 150] on p "One Scoop per Day. Backed by Science" at bounding box center [617, 140] width 769 height 19
drag, startPoint x: 359, startPoint y: 176, endPoint x: 366, endPoint y: 193, distance: 17.8
click at [366, 171] on div "One Scoop per Day. Backed by Science Feel the Difference [DATE] — of Your Money…" at bounding box center [617, 150] width 772 height 42
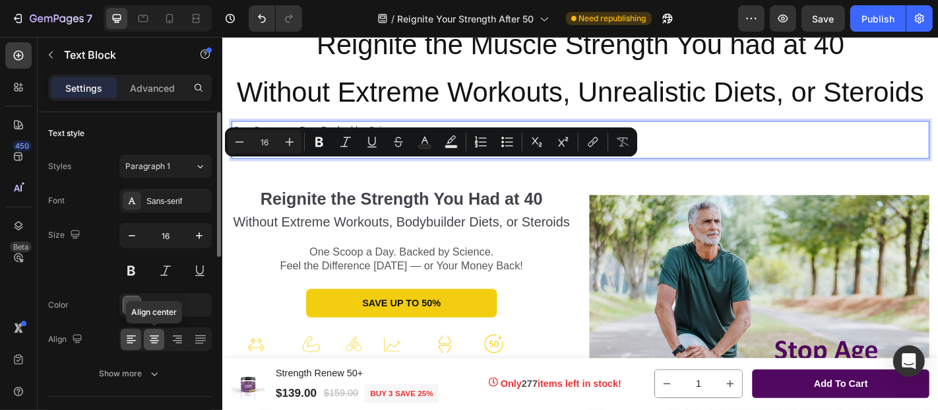
click at [156, 338] on icon at bounding box center [154, 338] width 7 height 1
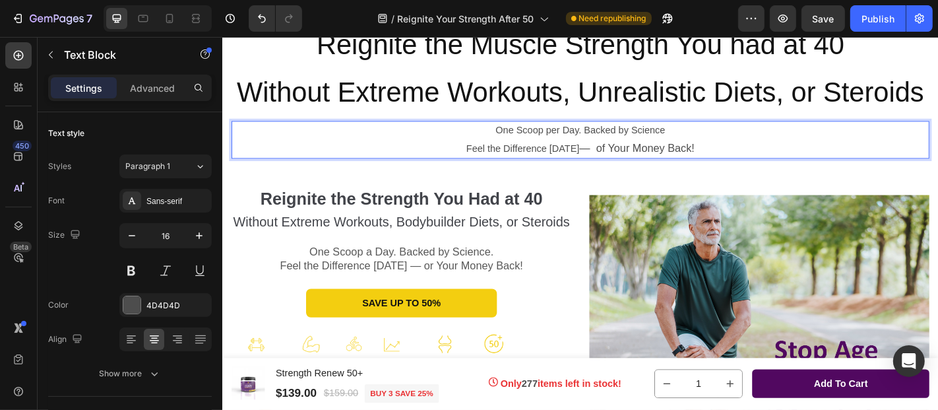
click at [554, 170] on p "Feel the Difference [DATE] — of Your Money Back!" at bounding box center [617, 160] width 769 height 20
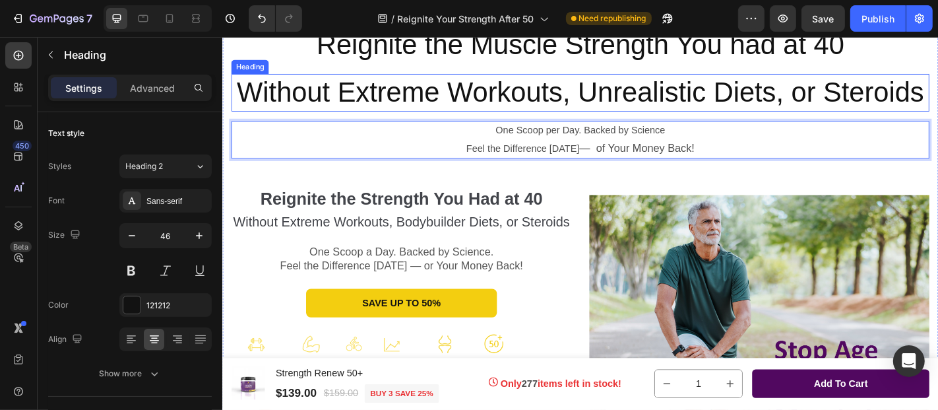
click at [569, 96] on p "Without Extreme Workouts, Unrealistic Diets, or Steroids" at bounding box center [617, 98] width 769 height 40
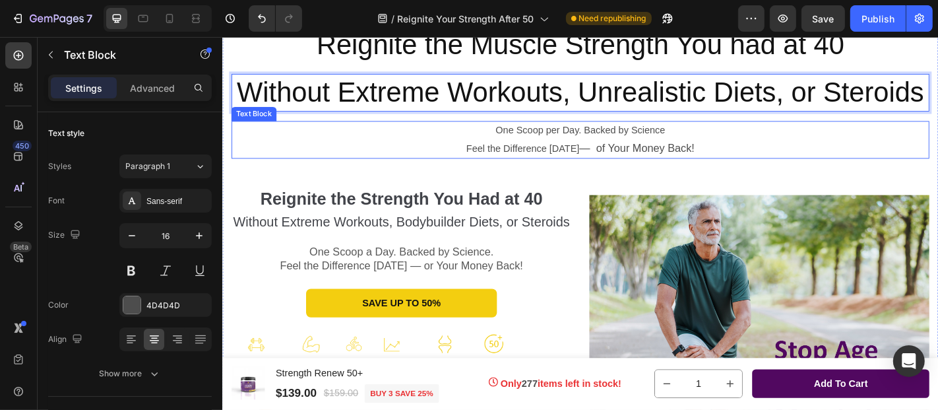
click at [564, 170] on p "Feel the Difference [DATE] — of Your Money Back!" at bounding box center [617, 160] width 769 height 20
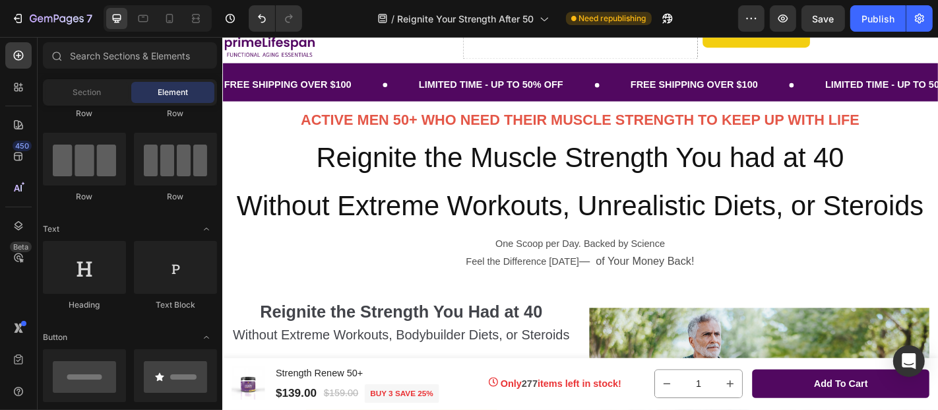
scroll to position [77, 0]
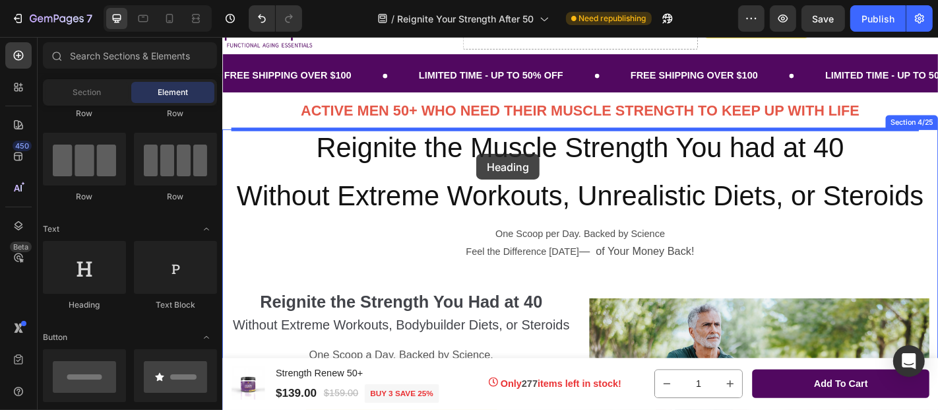
drag, startPoint x: 313, startPoint y: 322, endPoint x: 503, endPoint y: 166, distance: 246.0
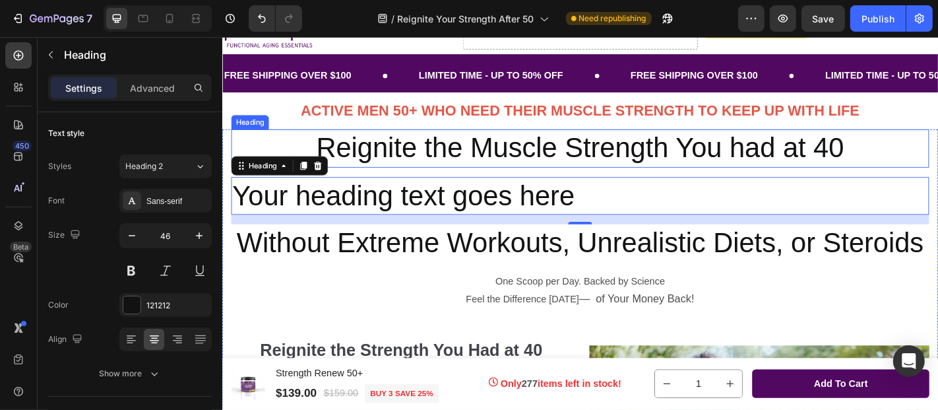
click at [479, 168] on h2 "Reignite the Muscle Strength You had at 40" at bounding box center [617, 160] width 772 height 42
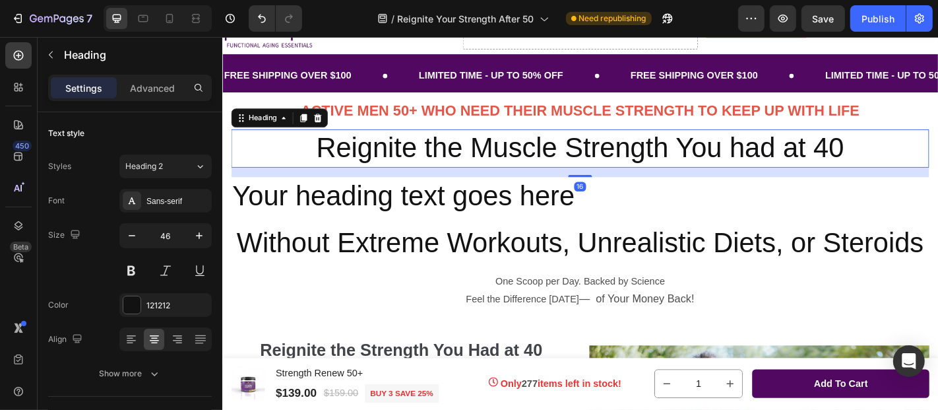
click at [323, 158] on h2 "Reignite the Muscle Strength You had at 40" at bounding box center [617, 160] width 772 height 42
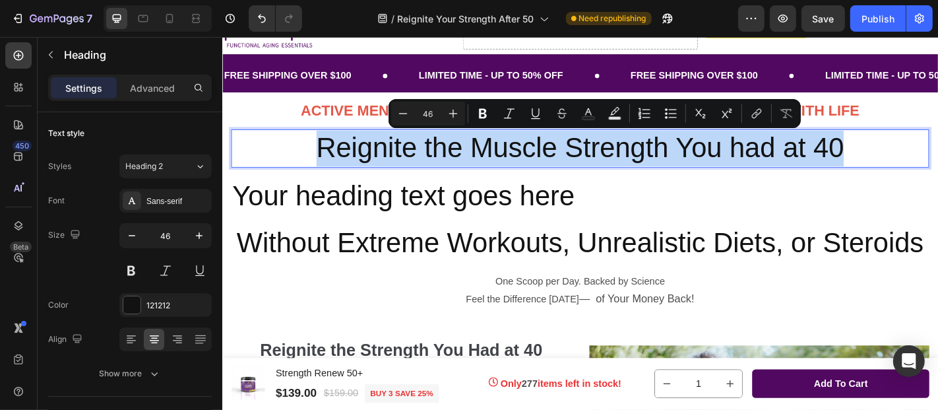
drag, startPoint x: 323, startPoint y: 158, endPoint x: 896, endPoint y: 162, distance: 573.1
click at [896, 162] on p "Reignite the Muscle Strength You had at 40" at bounding box center [617, 160] width 769 height 40
copy p "Reignite the Muscle Strength You had at 40"
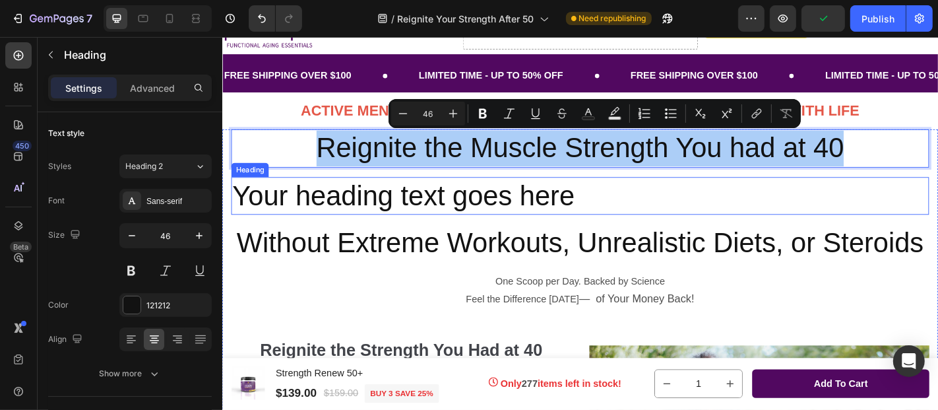
click at [607, 214] on h2 "Your heading text goes here" at bounding box center [617, 212] width 772 height 42
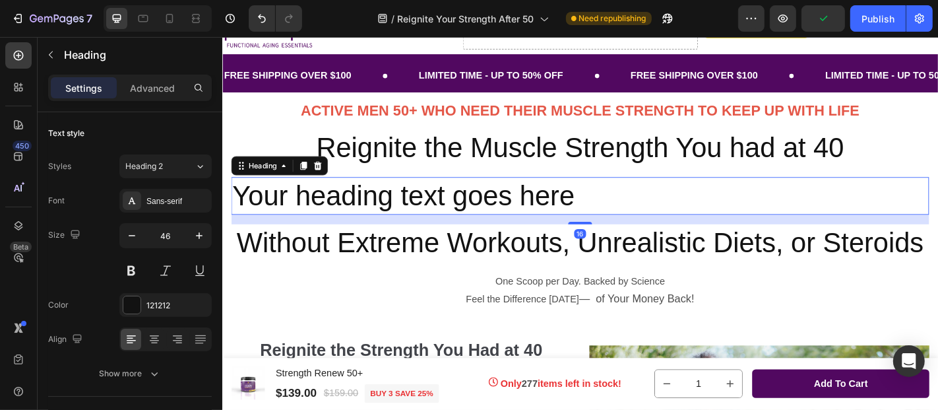
click at [607, 214] on h2 "Your heading text goes here" at bounding box center [617, 212] width 772 height 42
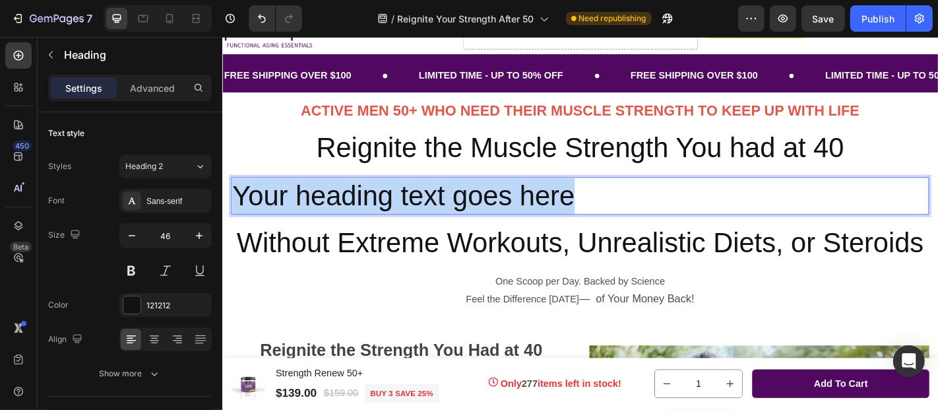
drag, startPoint x: 607, startPoint y: 214, endPoint x: 241, endPoint y: 218, distance: 366.1
click at [241, 218] on p "Your heading text goes here" at bounding box center [617, 213] width 769 height 40
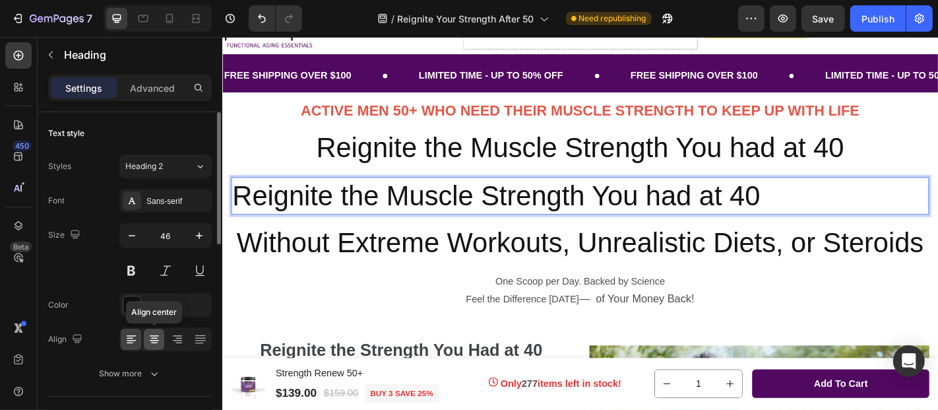
click at [156, 332] on icon at bounding box center [154, 338] width 13 height 13
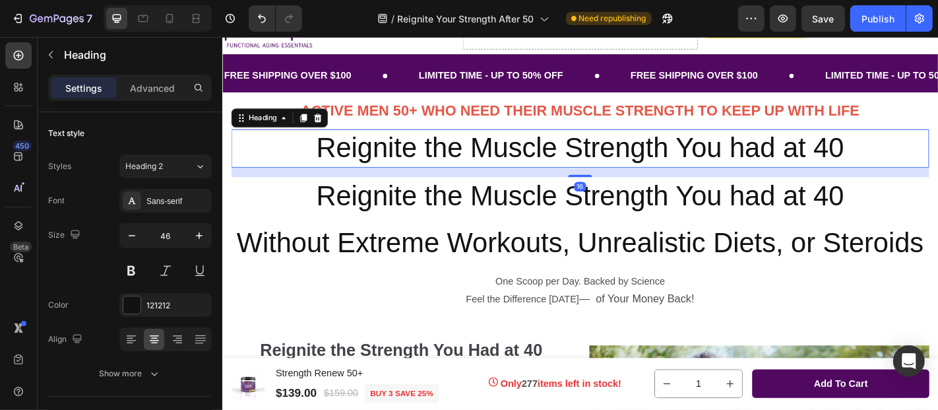
click at [647, 152] on p "Reignite the Muscle Strength You had at 40" at bounding box center [617, 160] width 769 height 40
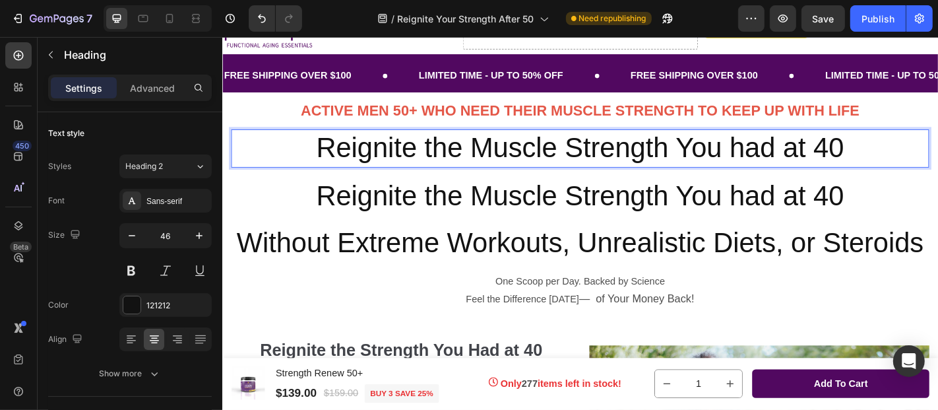
click at [903, 162] on p "Reignite the Muscle Strength You had at 40" at bounding box center [617, 160] width 769 height 40
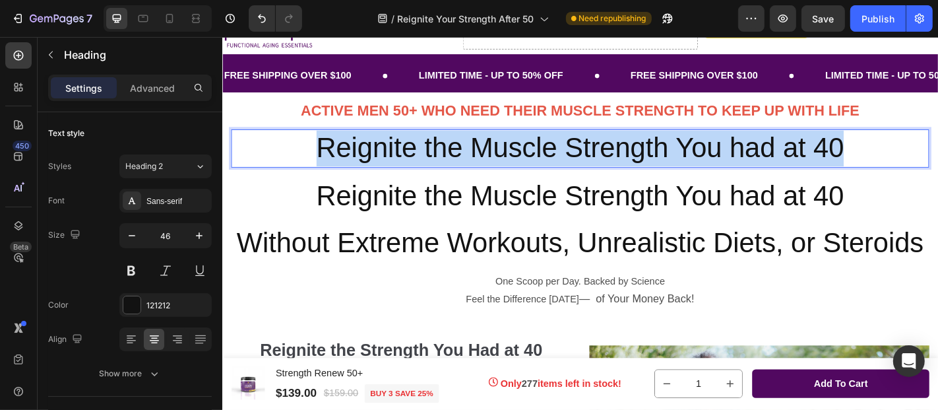
drag, startPoint x: 903, startPoint y: 162, endPoint x: 328, endPoint y: 170, distance: 574.5
click at [328, 170] on p "Reignite the Muscle Strength You had at 40" at bounding box center [617, 160] width 769 height 40
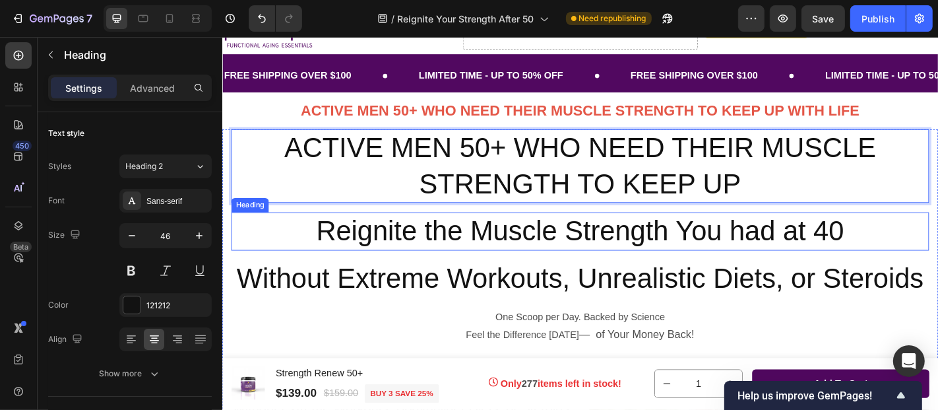
click at [559, 231] on p "Reignite the Muscle Strength You had at 40" at bounding box center [617, 251] width 769 height 40
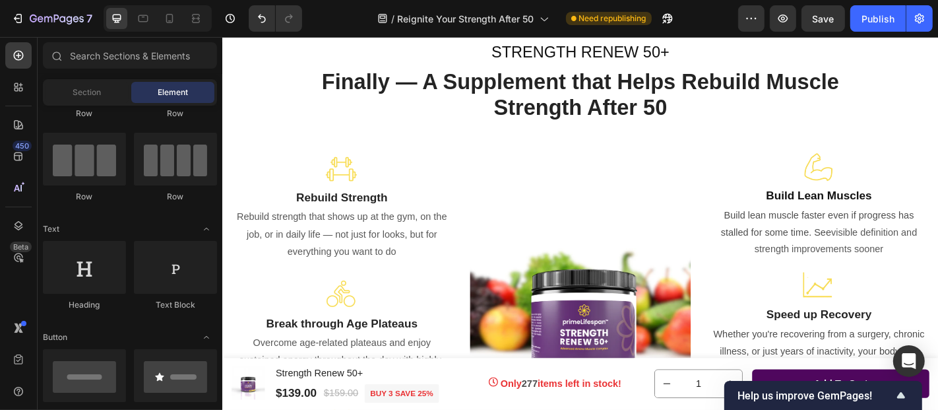
scroll to position [1599, 0]
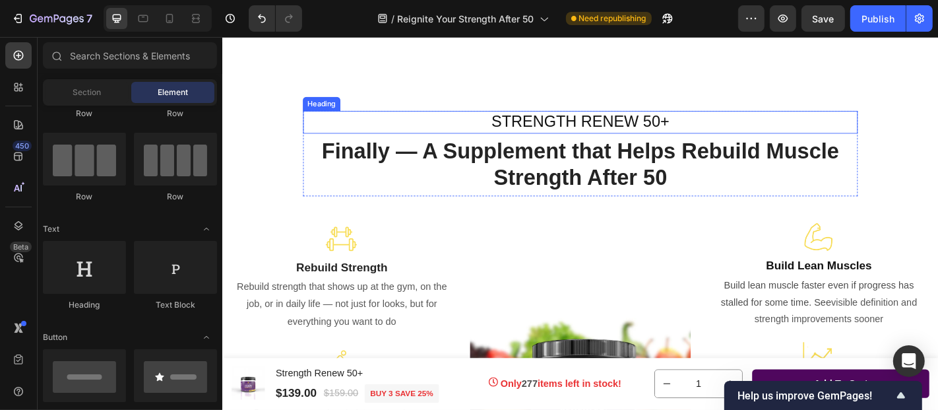
click at [640, 135] on span "STRENGTH RENEW 50+" at bounding box center [617, 130] width 197 height 20
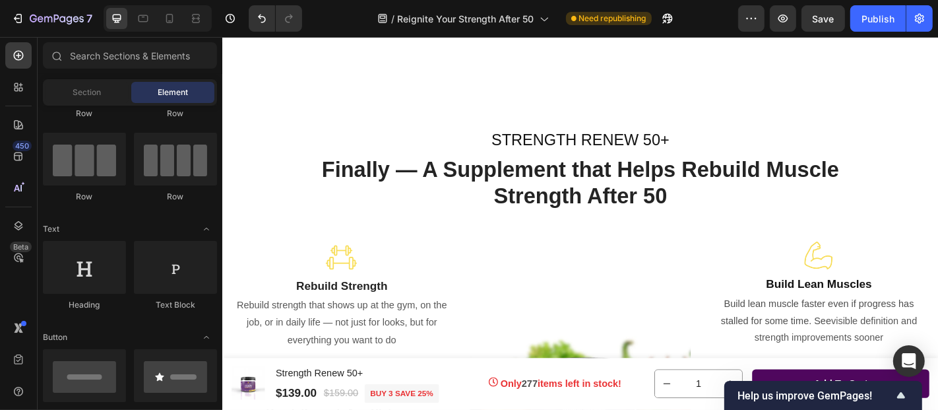
scroll to position [1530, 0]
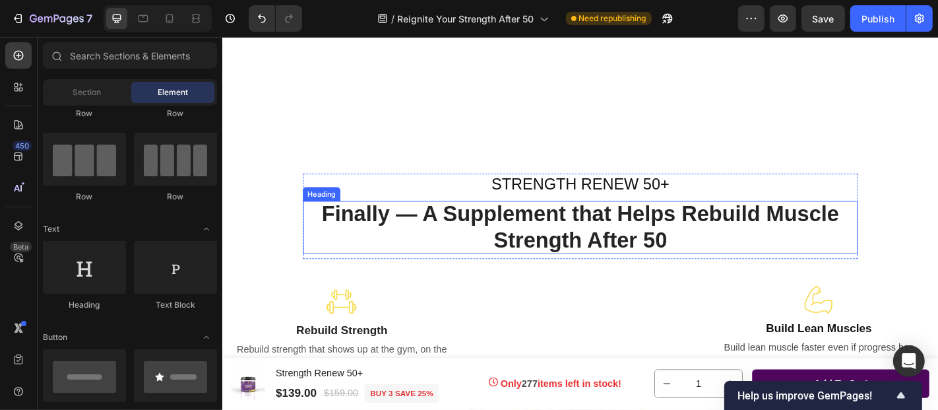
click at [667, 254] on span "Finally — A Supplement that Helps Rebuild Muscle Strength After 50" at bounding box center [617, 246] width 572 height 56
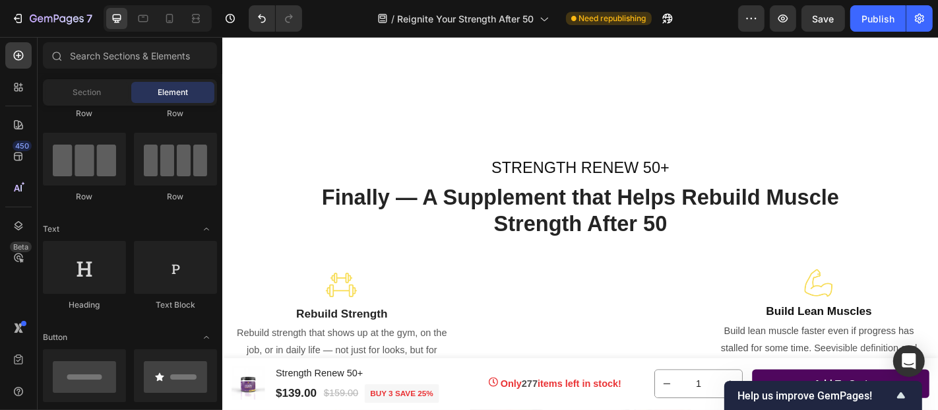
scroll to position [1560, 0]
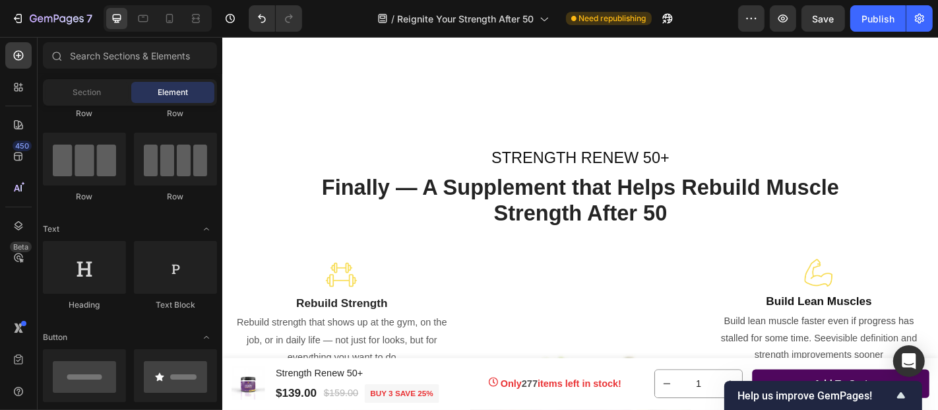
scroll to position [1529, 0]
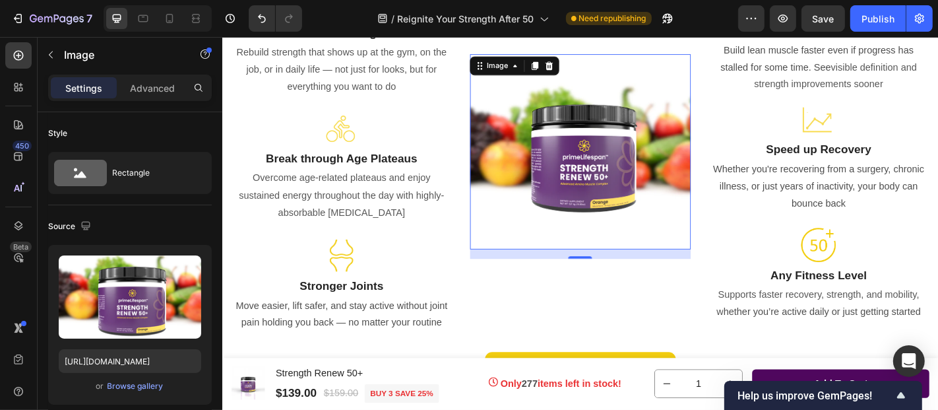
click at [714, 243] on img at bounding box center [617, 163] width 244 height 216
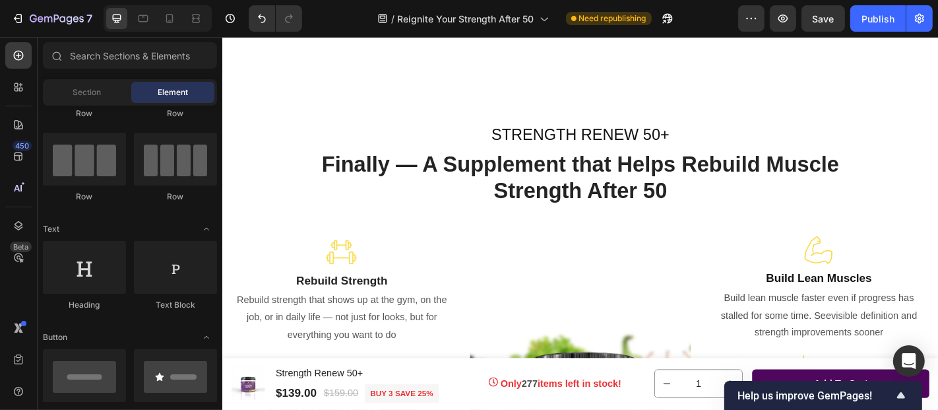
scroll to position [1536, 0]
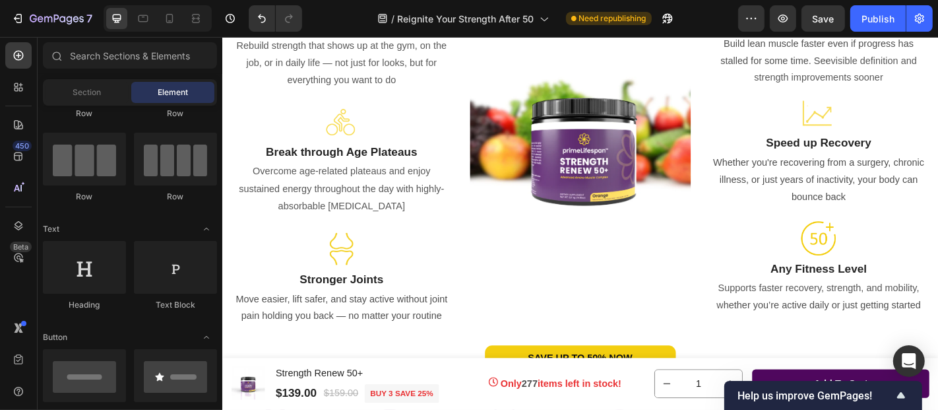
click at [660, 255] on img at bounding box center [617, 156] width 244 height 216
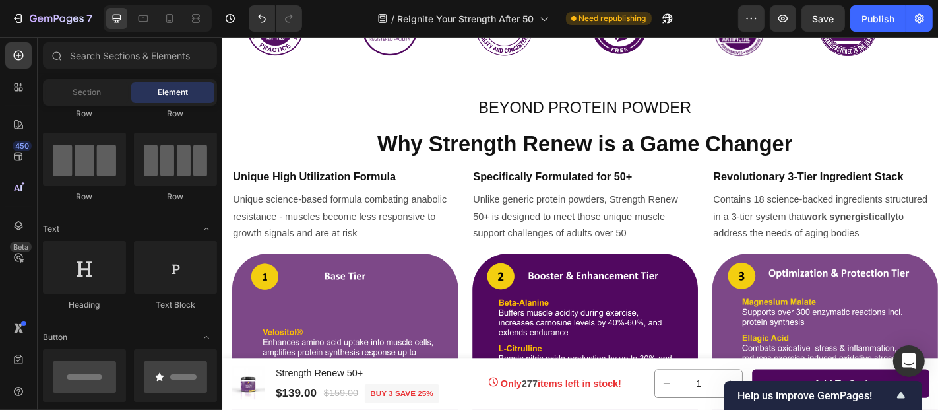
scroll to position [2285, 0]
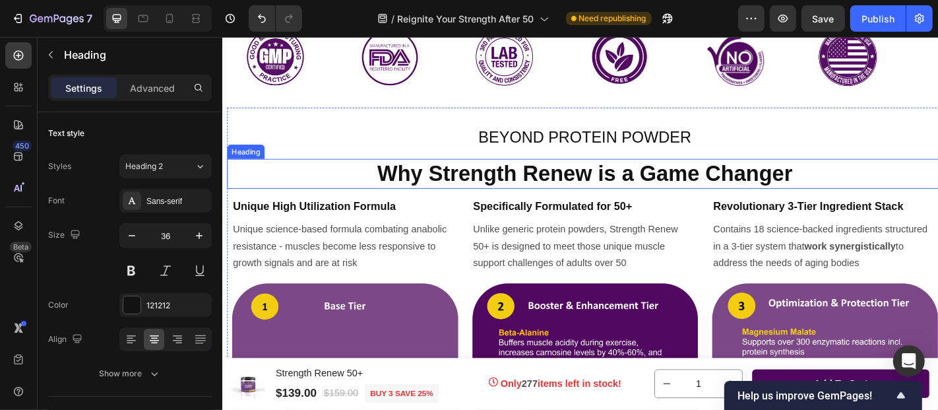
click at [618, 188] on strong "Why Strength Renew is a Game Changer" at bounding box center [622, 187] width 459 height 27
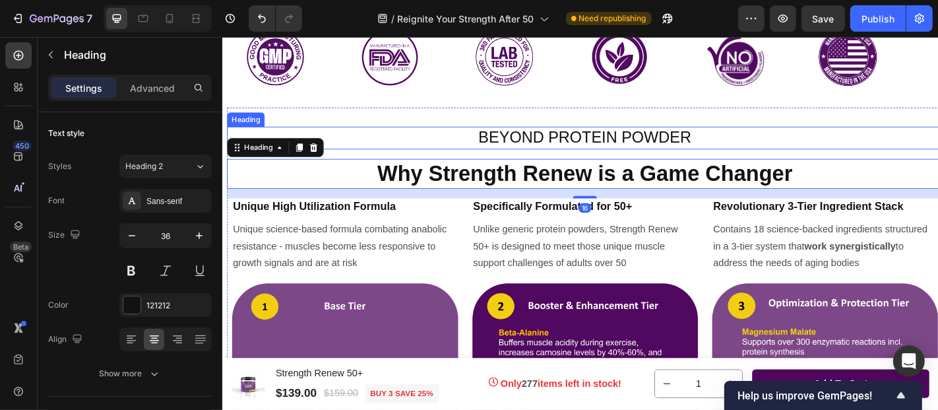
click at [602, 152] on span "BEYOND PROTEIN POWDER" at bounding box center [622, 148] width 235 height 20
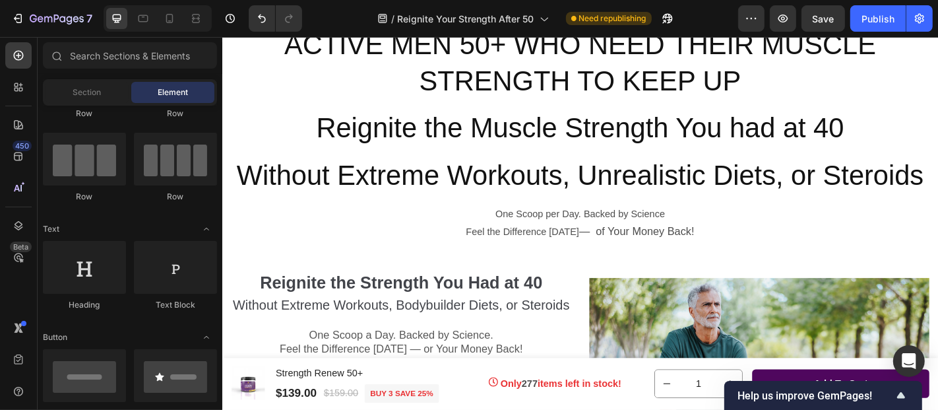
scroll to position [80, 0]
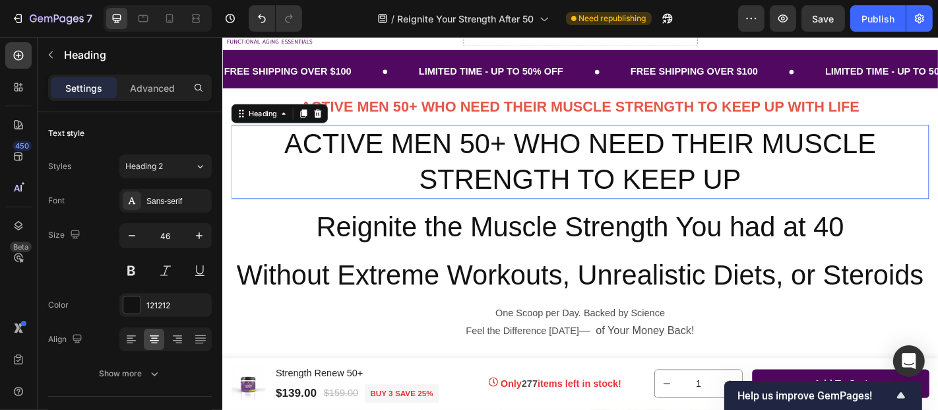
click at [385, 150] on h2 "ACTIVE MEN 50+ WHO NEED THEIR MUSCLE STRENGTH TO KEEP UP" at bounding box center [617, 174] width 772 height 82
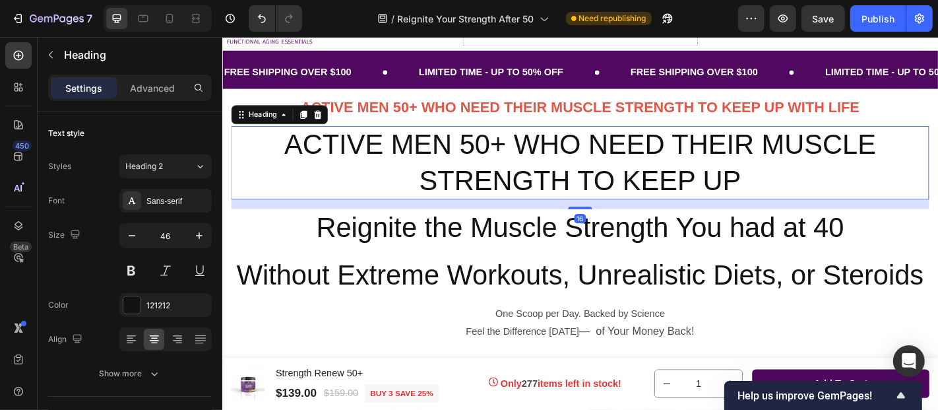
click at [825, 194] on h2 "ACTIVE MEN 50+ WHO NEED THEIR MUSCLE STRENGTH TO KEEP UP" at bounding box center [617, 176] width 772 height 82
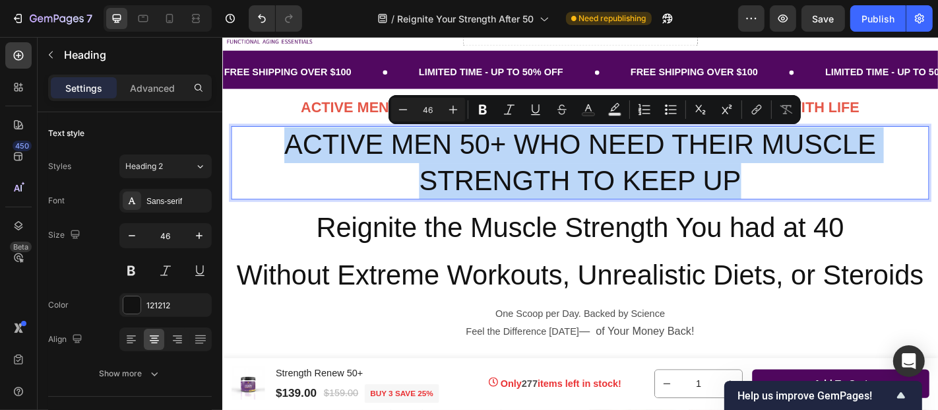
drag, startPoint x: 801, startPoint y: 197, endPoint x: 293, endPoint y: 155, distance: 509.5
click at [293, 155] on p "ACTIVE MEN 50+ WHO NEED THEIR MUSCLE STRENGTH TO KEEP UP" at bounding box center [617, 175] width 769 height 79
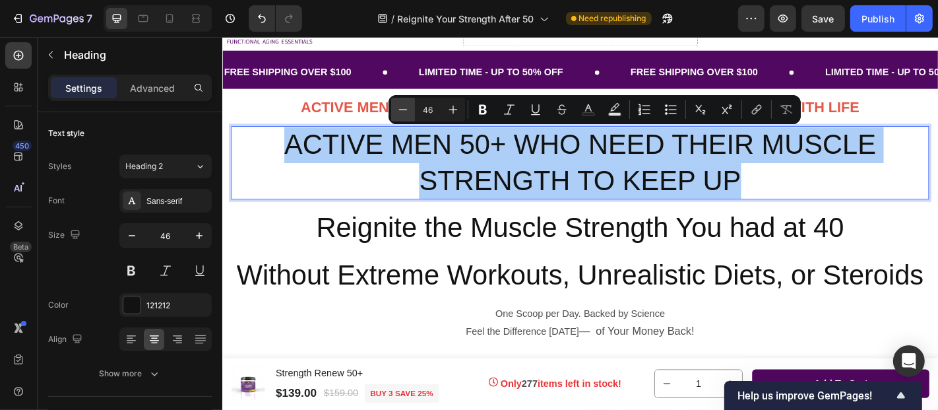
click at [401, 111] on icon "Editor contextual toolbar" at bounding box center [402, 109] width 13 height 13
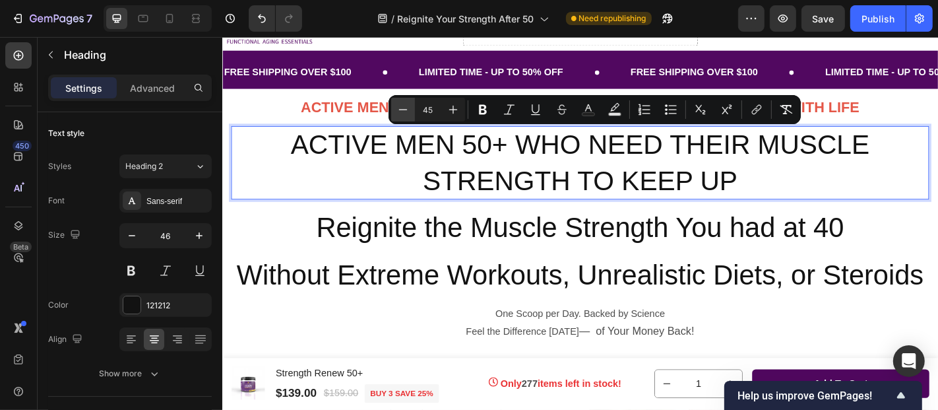
click at [401, 111] on icon "Editor contextual toolbar" at bounding box center [402, 109] width 13 height 13
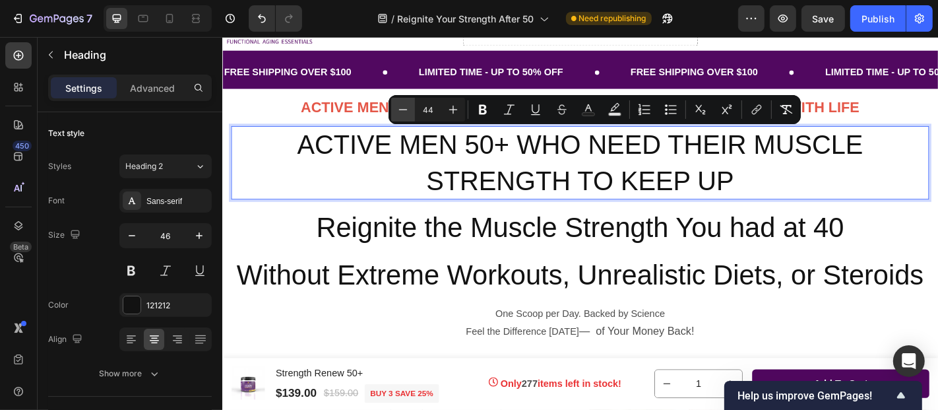
click at [401, 111] on icon "Editor contextual toolbar" at bounding box center [402, 109] width 13 height 13
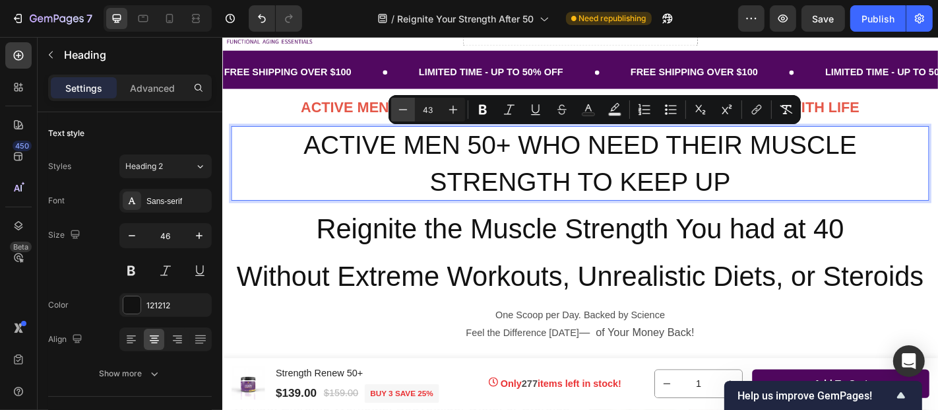
click at [401, 111] on icon "Editor contextual toolbar" at bounding box center [402, 109] width 13 height 13
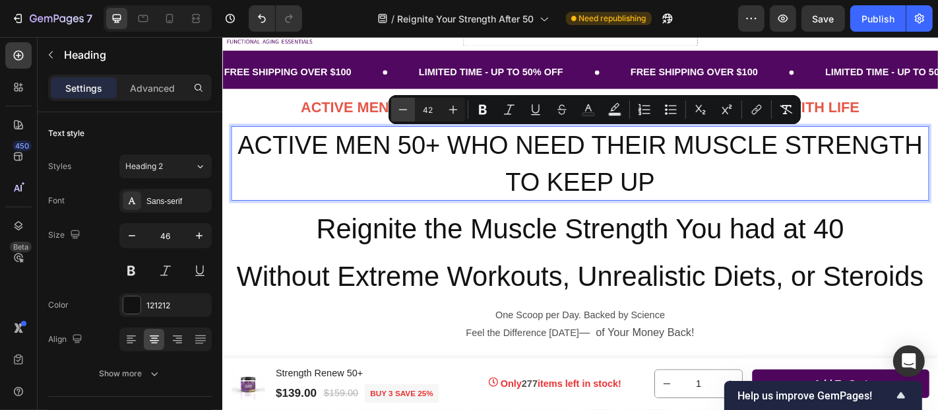
click at [401, 111] on icon "Editor contextual toolbar" at bounding box center [402, 109] width 13 height 13
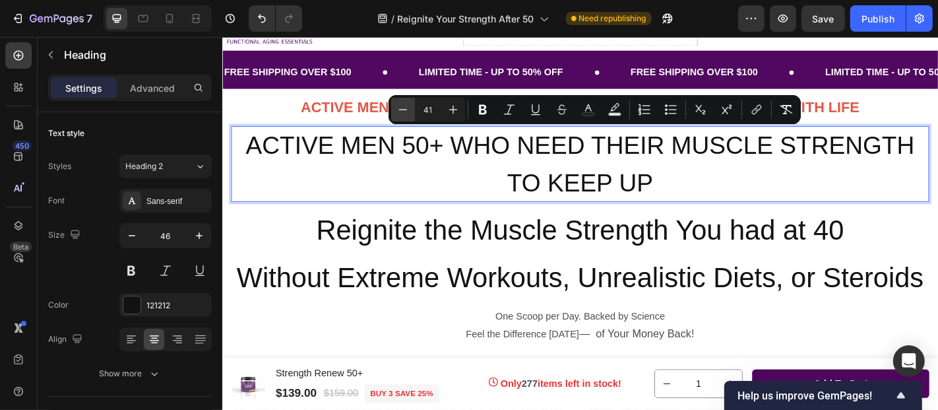
click at [401, 111] on icon "Editor contextual toolbar" at bounding box center [402, 109] width 13 height 13
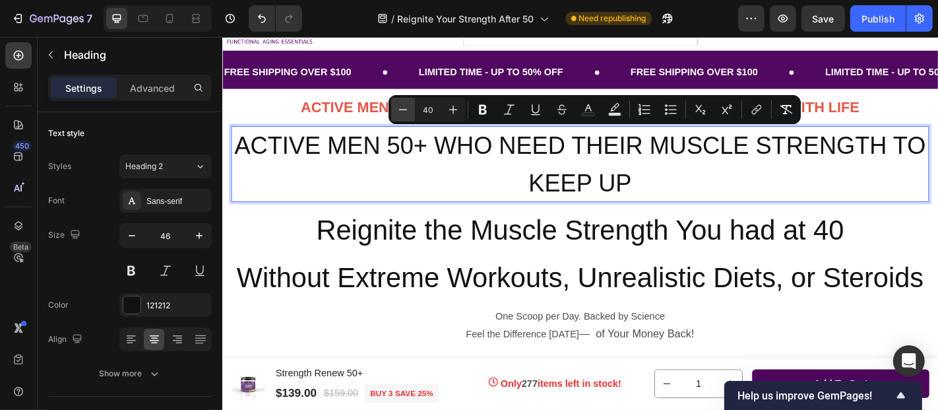
click at [401, 111] on icon "Editor contextual toolbar" at bounding box center [402, 109] width 13 height 13
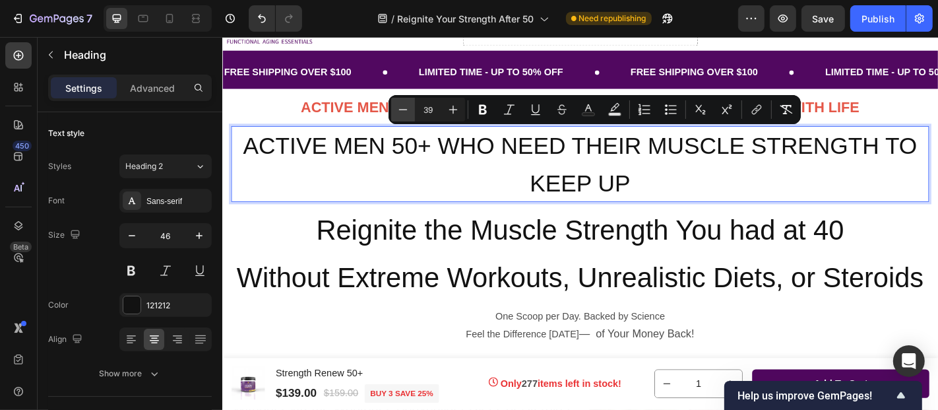
click at [401, 111] on icon "Editor contextual toolbar" at bounding box center [402, 109] width 13 height 13
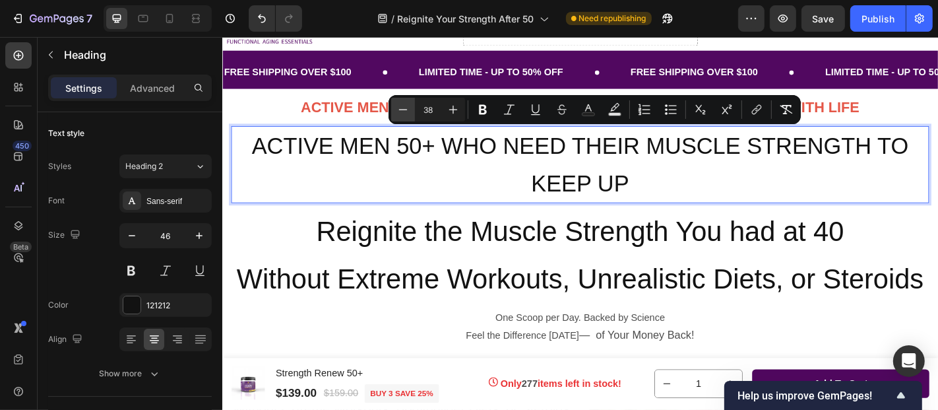
click at [401, 111] on icon "Editor contextual toolbar" at bounding box center [402, 109] width 13 height 13
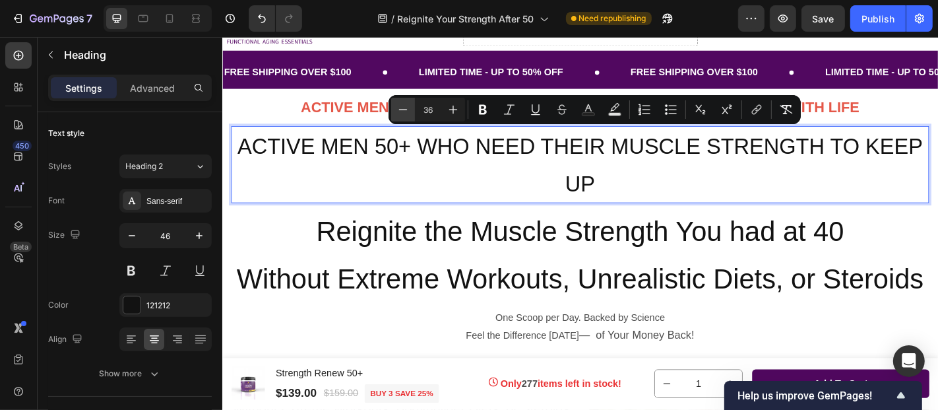
click at [401, 111] on icon "Editor contextual toolbar" at bounding box center [402, 109] width 13 height 13
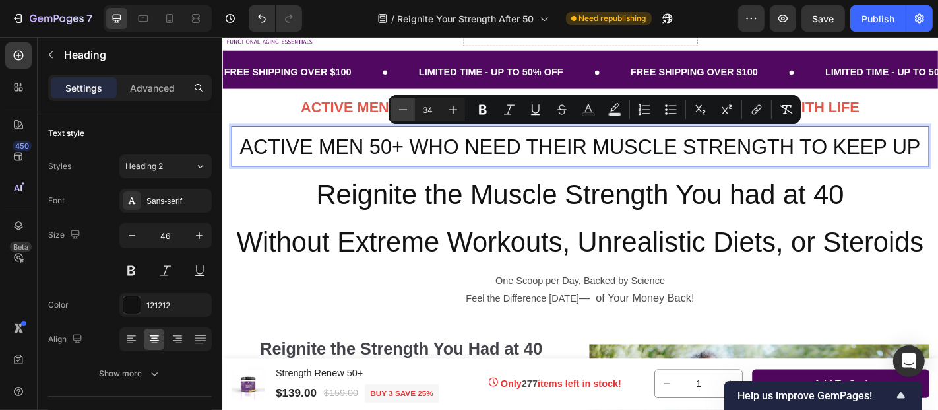
click at [401, 111] on icon "Editor contextual toolbar" at bounding box center [402, 109] width 13 height 13
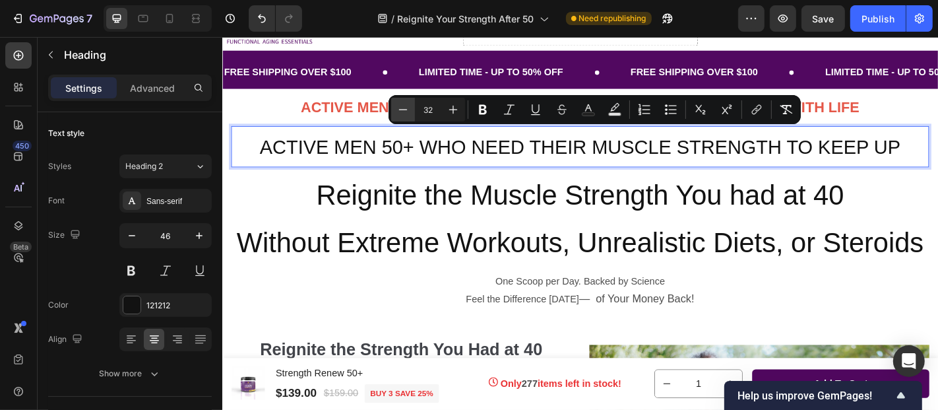
click at [401, 111] on icon "Editor contextual toolbar" at bounding box center [402, 109] width 13 height 13
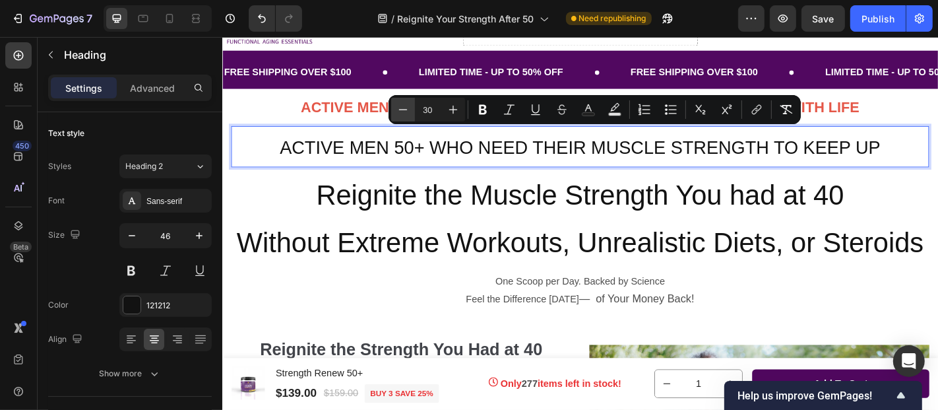
click at [401, 111] on icon "Editor contextual toolbar" at bounding box center [402, 109] width 13 height 13
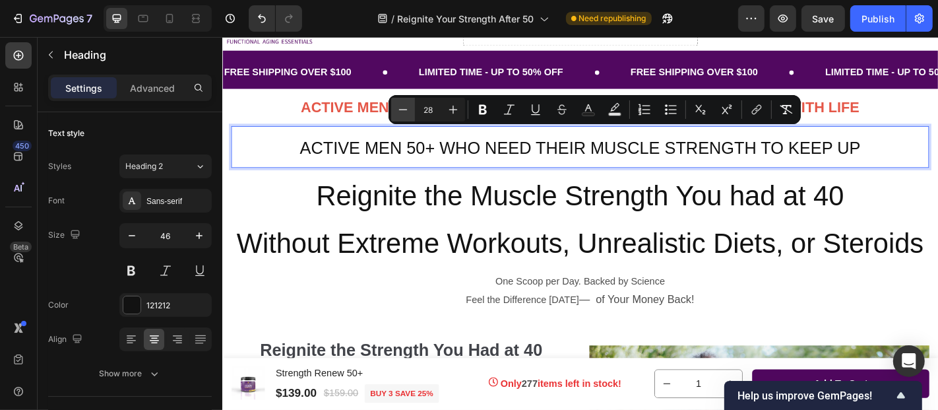
click at [401, 111] on icon "Editor contextual toolbar" at bounding box center [402, 109] width 13 height 13
type input "26"
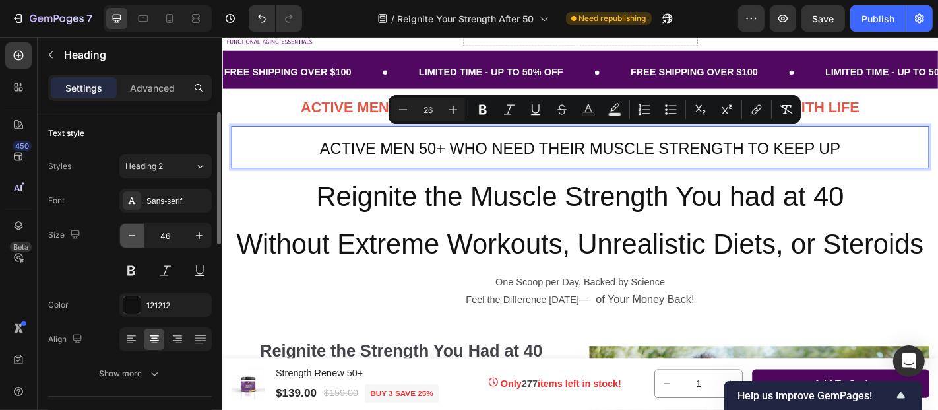
click at [129, 236] on icon "button" at bounding box center [131, 235] width 13 height 13
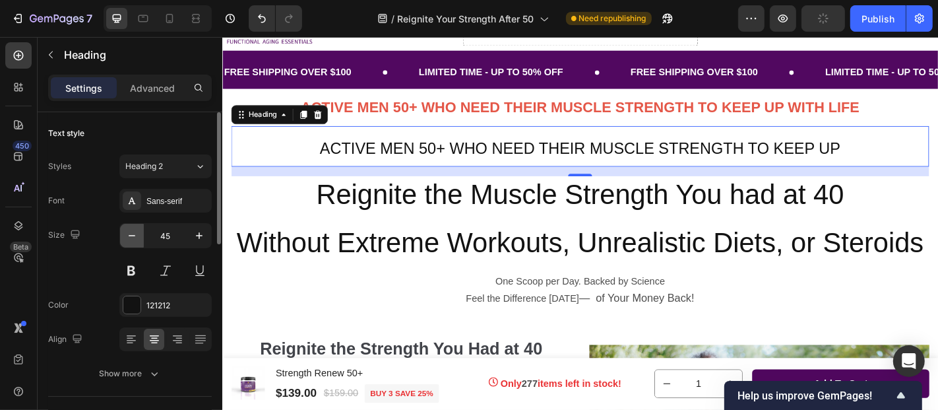
click at [129, 236] on icon "button" at bounding box center [131, 235] width 13 height 13
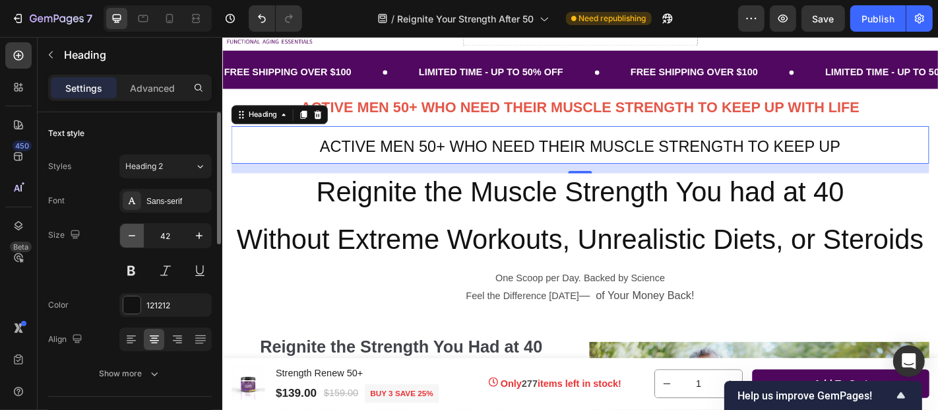
click at [129, 236] on icon "button" at bounding box center [131, 235] width 13 height 13
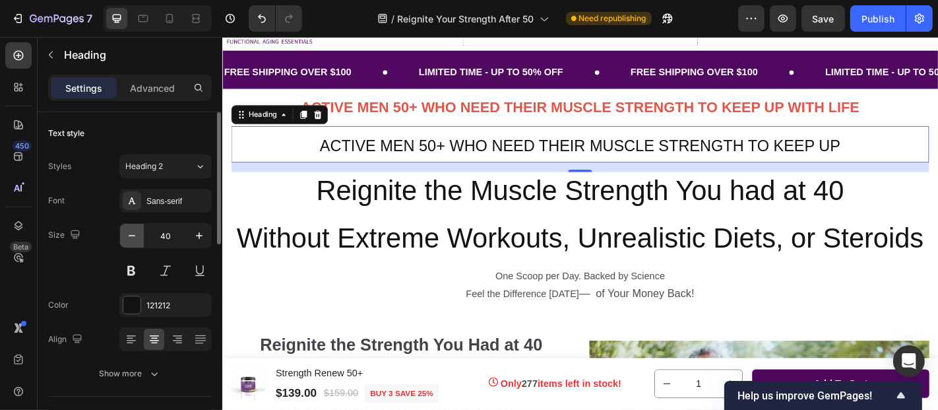
click at [129, 236] on icon "button" at bounding box center [131, 235] width 13 height 13
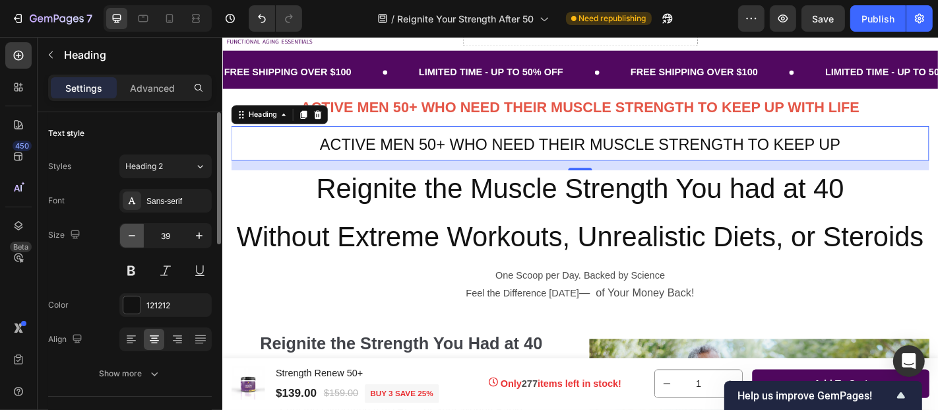
click at [129, 236] on icon "button" at bounding box center [131, 235] width 13 height 13
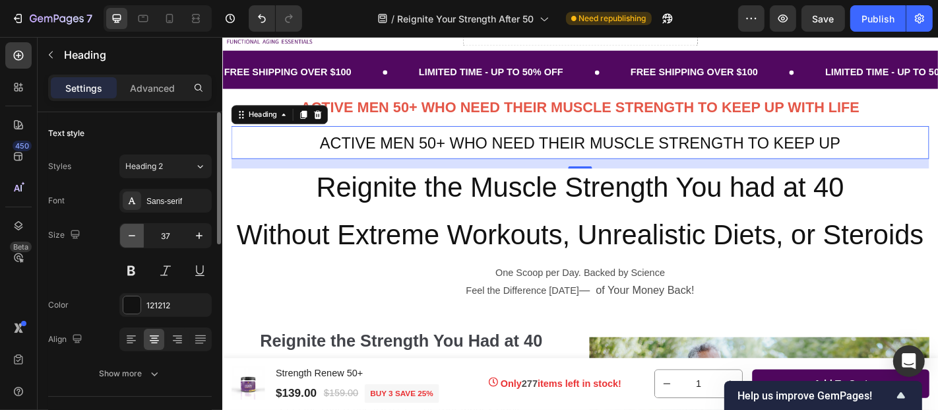
click at [129, 236] on icon "button" at bounding box center [131, 235] width 13 height 13
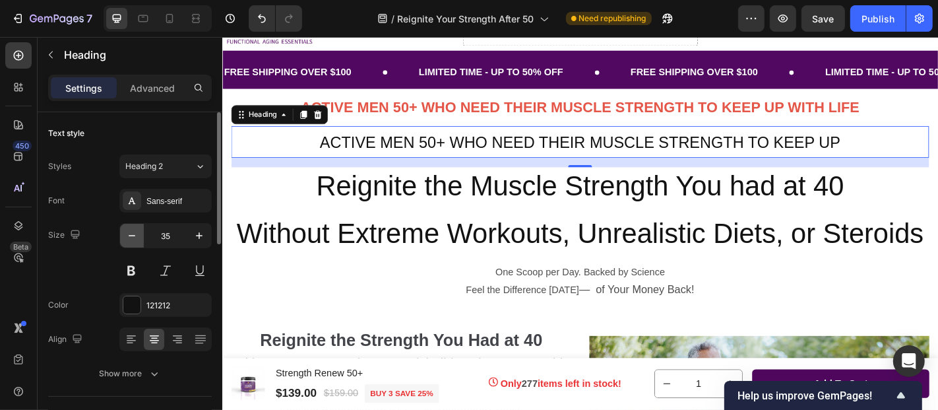
click at [129, 236] on icon "button" at bounding box center [131, 235] width 13 height 13
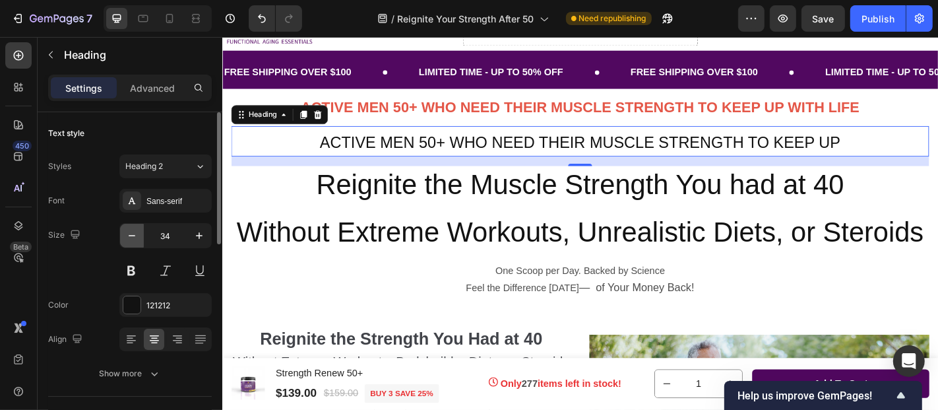
click at [129, 236] on icon "button" at bounding box center [131, 235] width 13 height 13
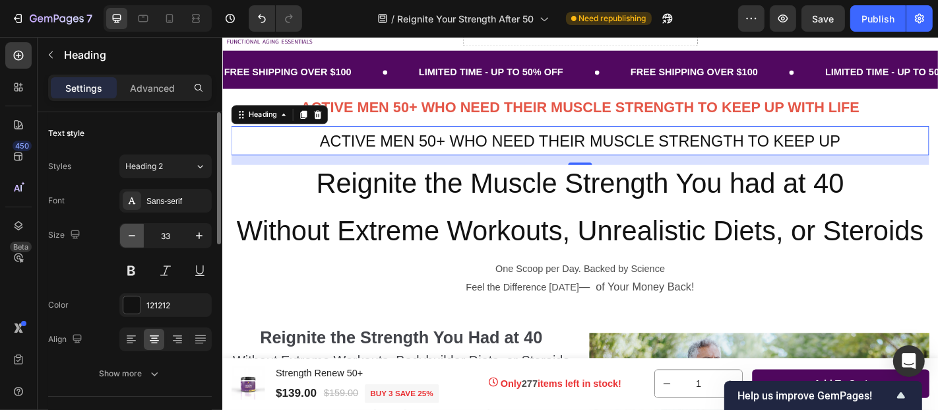
click at [129, 236] on icon "button" at bounding box center [131, 235] width 13 height 13
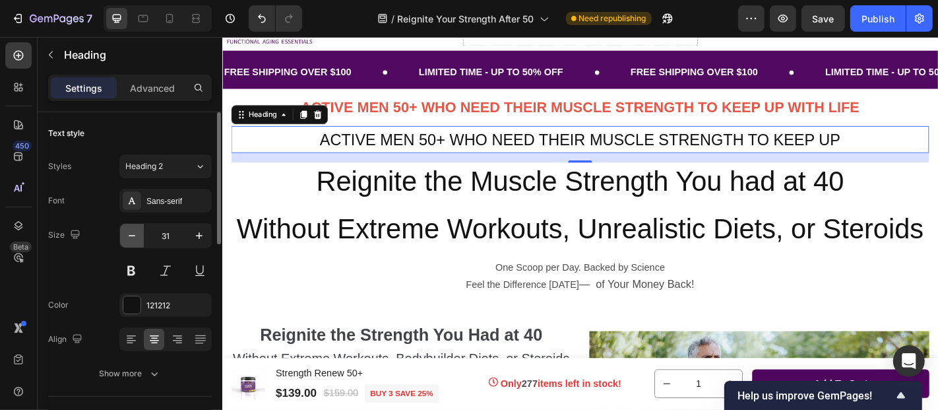
click at [129, 236] on icon "button" at bounding box center [131, 235] width 13 height 13
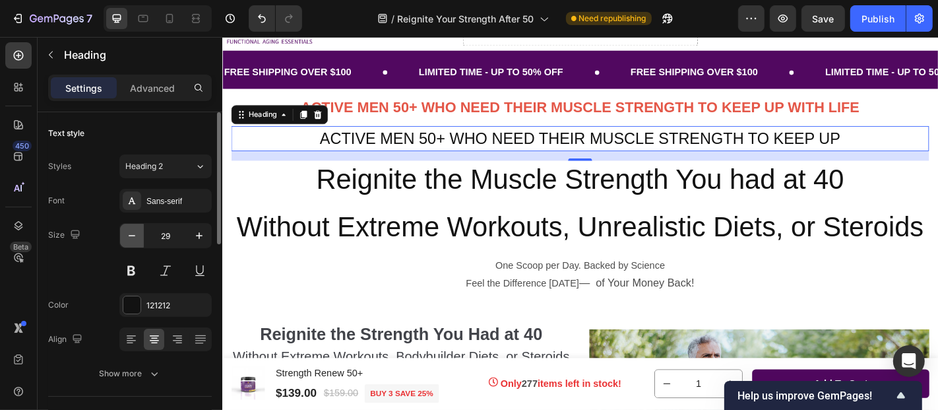
click at [129, 236] on icon "button" at bounding box center [131, 235] width 13 height 13
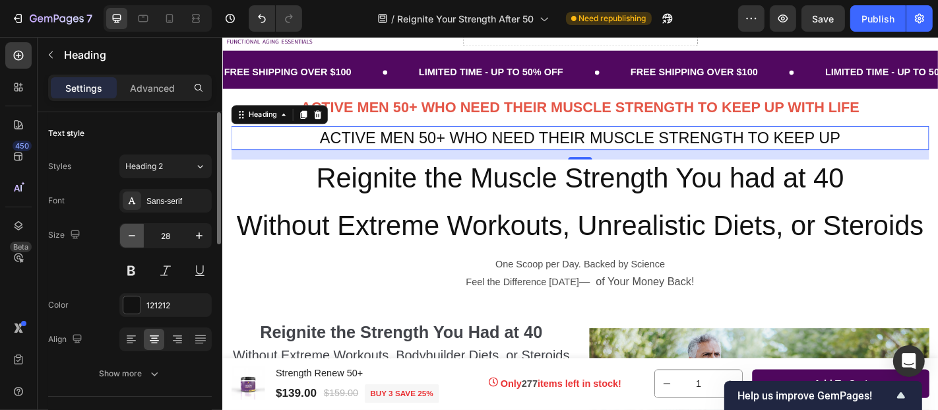
click at [129, 236] on icon "button" at bounding box center [131, 235] width 13 height 13
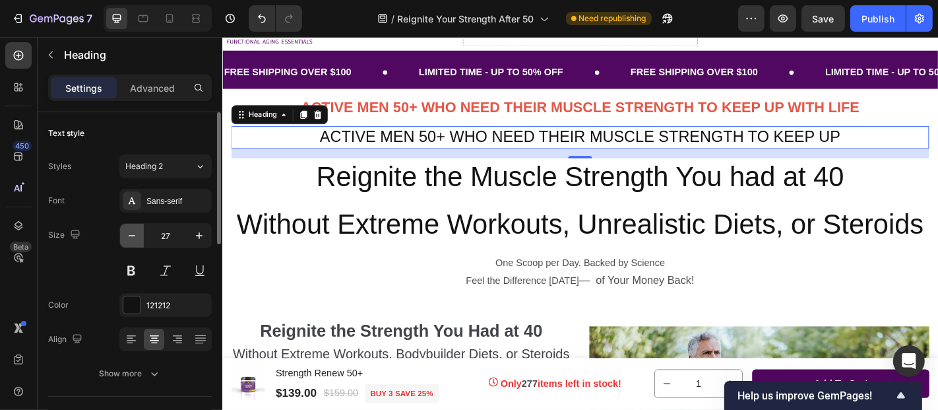
type input "26"
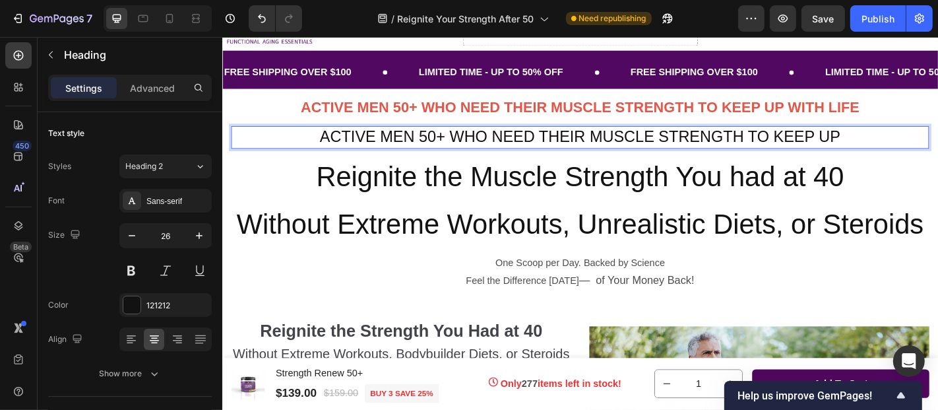
click at [454, 144] on span "ACTIVE MEN 50+ WHO NEED THEIR MUSCLE STRENGTH TO KEEP UP" at bounding box center [618, 147] width 576 height 20
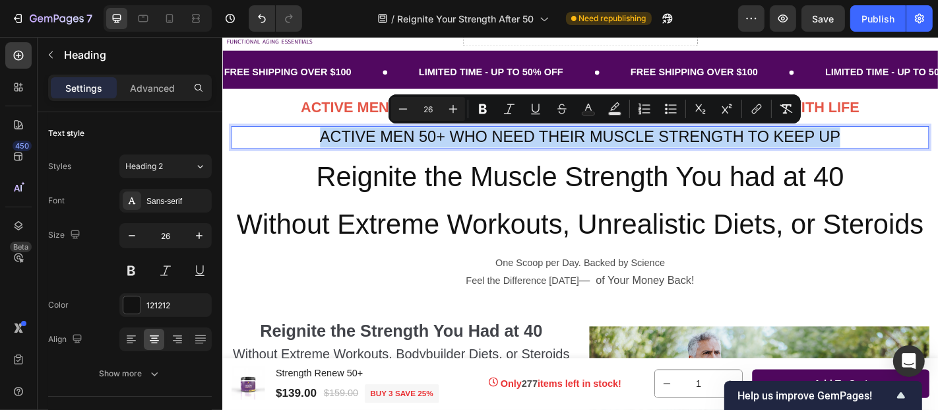
drag, startPoint x: 328, startPoint y: 148, endPoint x: 897, endPoint y: 140, distance: 569.2
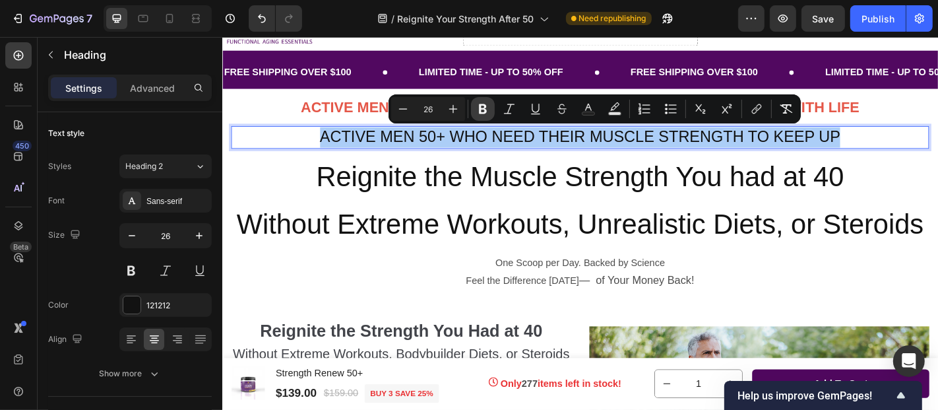
click at [478, 104] on icon "Editor contextual toolbar" at bounding box center [482, 108] width 13 height 13
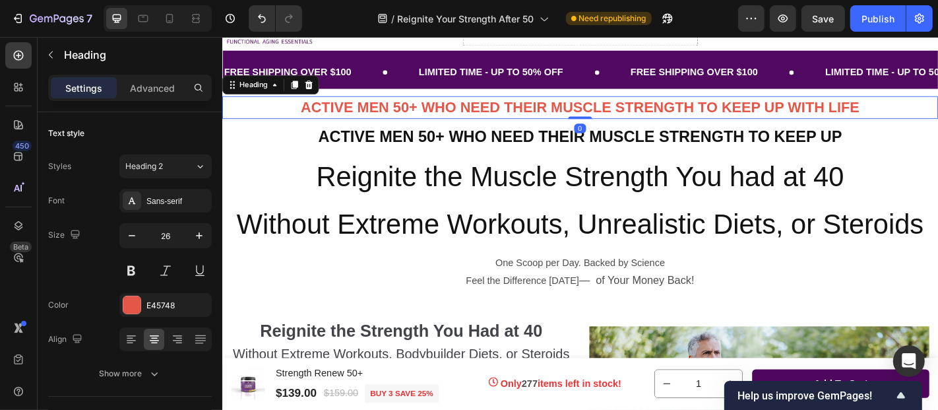
click at [469, 110] on strong "ACTIVE MEN 50+ WHO NEED THEIR MUSCLE STRENGTH TO KEEP UP WITH LIFE" at bounding box center [618, 114] width 618 height 18
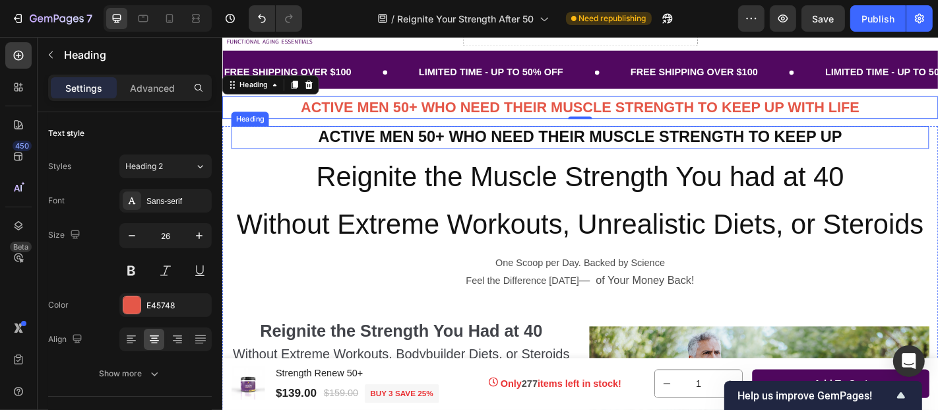
click at [449, 146] on strong "ACTIVE MEN 50+ WHO NEED THEIR MUSCLE STRENGTH TO KEEP UP" at bounding box center [617, 147] width 579 height 20
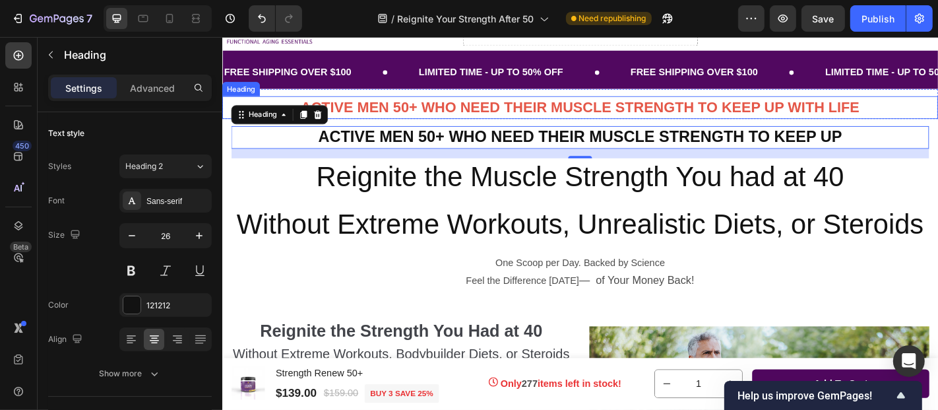
click at [452, 123] on h2 "ACTIVE MEN 50+ WHO NEED THEIR MUSCLE STRENGTH TO KEEP UP WITH LIFE" at bounding box center [617, 114] width 791 height 25
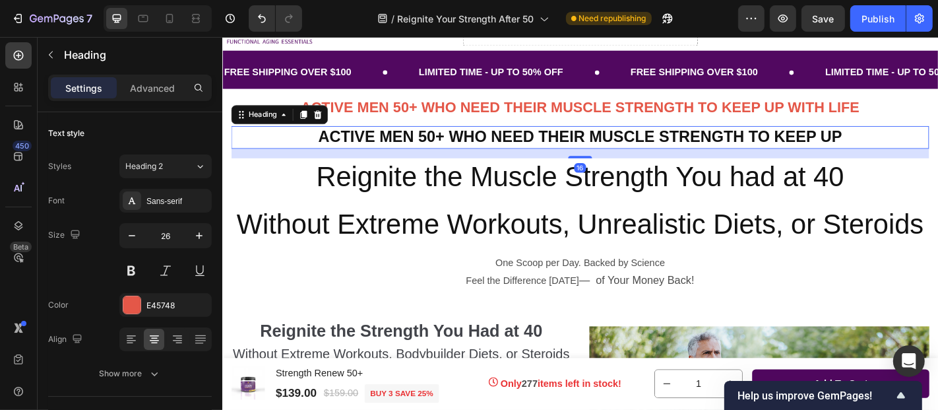
click at [903, 146] on p "⁠⁠⁠⁠⁠⁠⁠ ACTIVE MEN 50+ WHO NEED THEIR MUSCLE STRENGTH TO KEEP UP" at bounding box center [617, 147] width 769 height 22
